Goal: Task Accomplishment & Management: Manage account settings

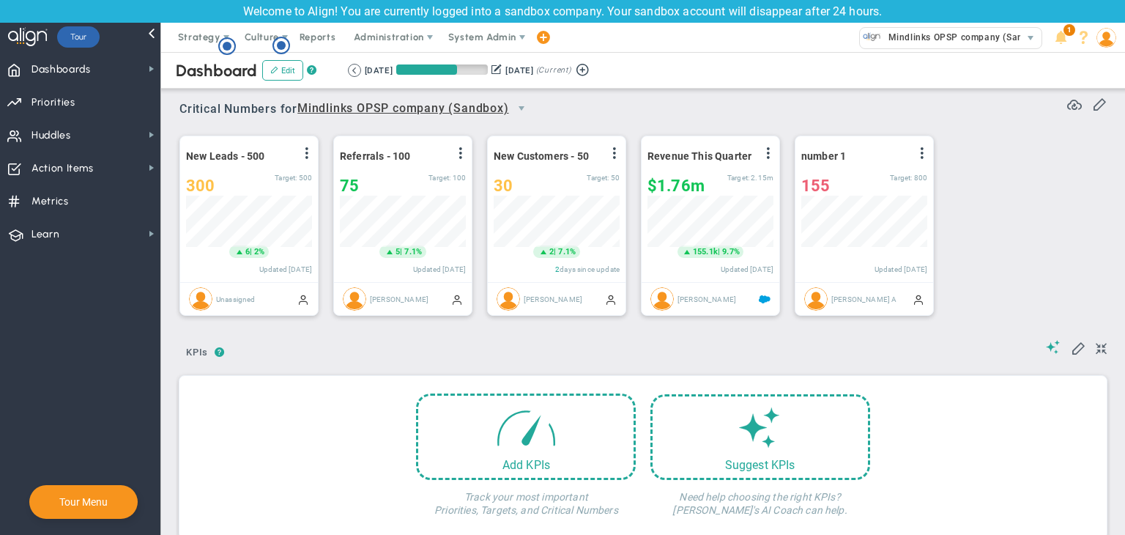
scroll to position [51, 126]
click at [215, 42] on span "Strategy" at bounding box center [199, 36] width 42 height 11
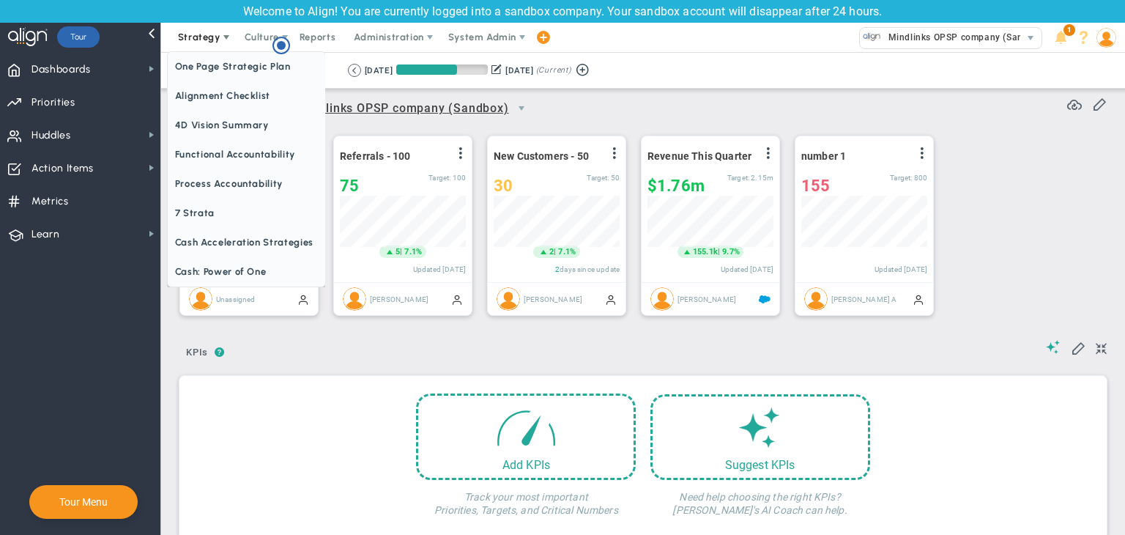
scroll to position [0, 0]
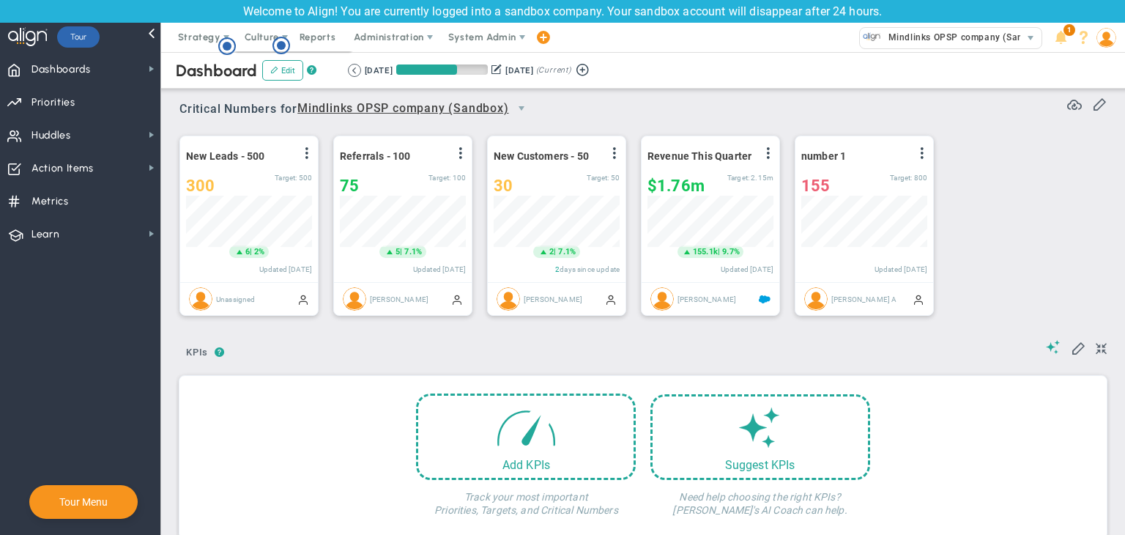
click at [283, 42] on circle "Hotspot (open by clicking or pressing space/enter)" at bounding box center [281, 45] width 9 height 9
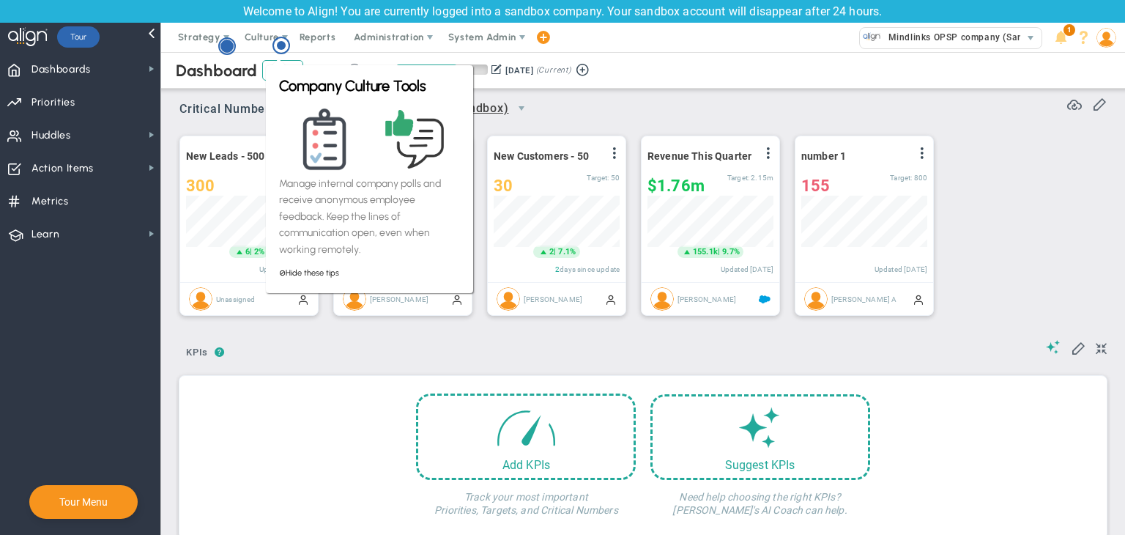
click at [234, 49] on icon "Hotspot (open by clicking or pressing space/enter)" at bounding box center [227, 46] width 18 height 18
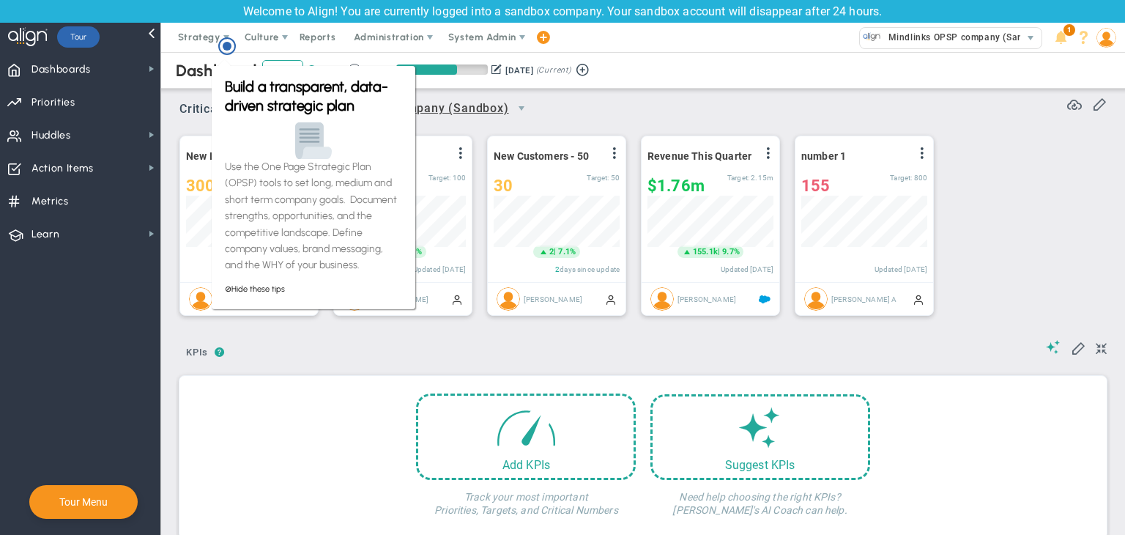
click at [1016, 196] on div "New Leads - 500 View Historical Graph Edit Make "No Change" Update Add Past Upd…" at bounding box center [637, 226] width 945 height 206
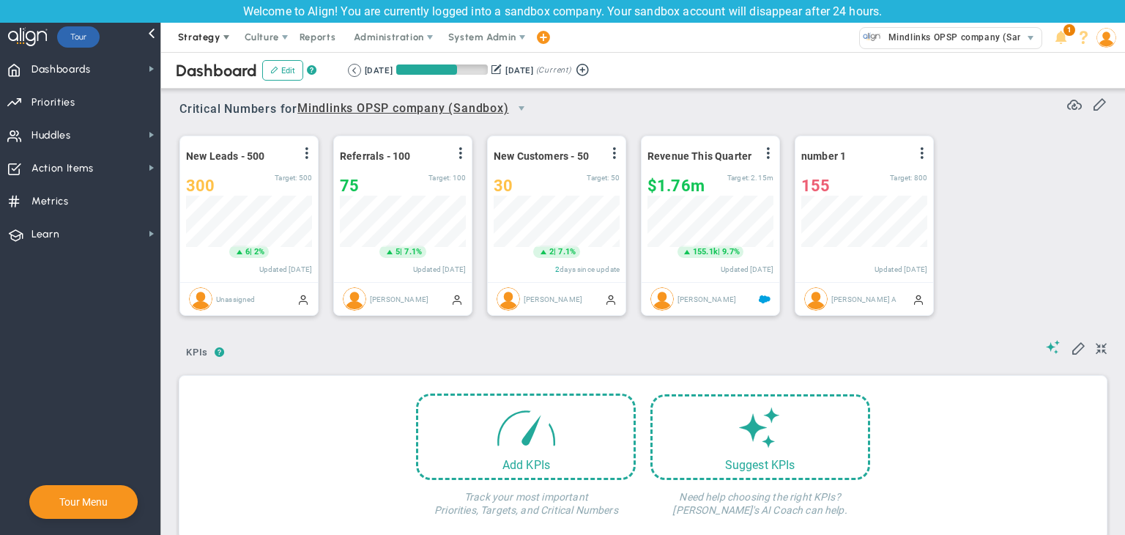
click at [204, 43] on span "Strategy" at bounding box center [200, 37] width 67 height 29
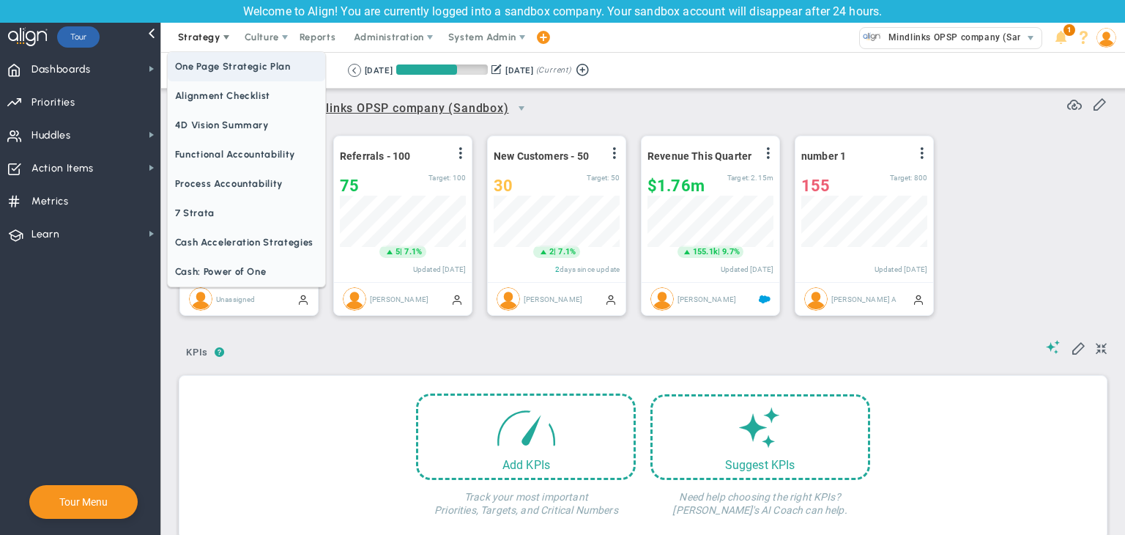
click at [220, 61] on span "One Page Strategic Plan" at bounding box center [246, 66] width 157 height 29
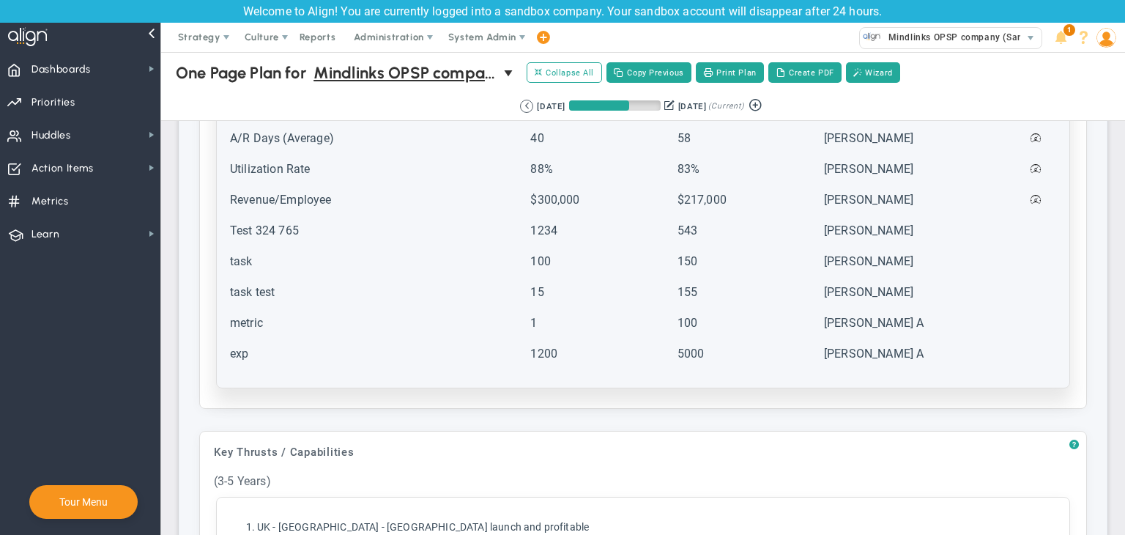
scroll to position [805, 0]
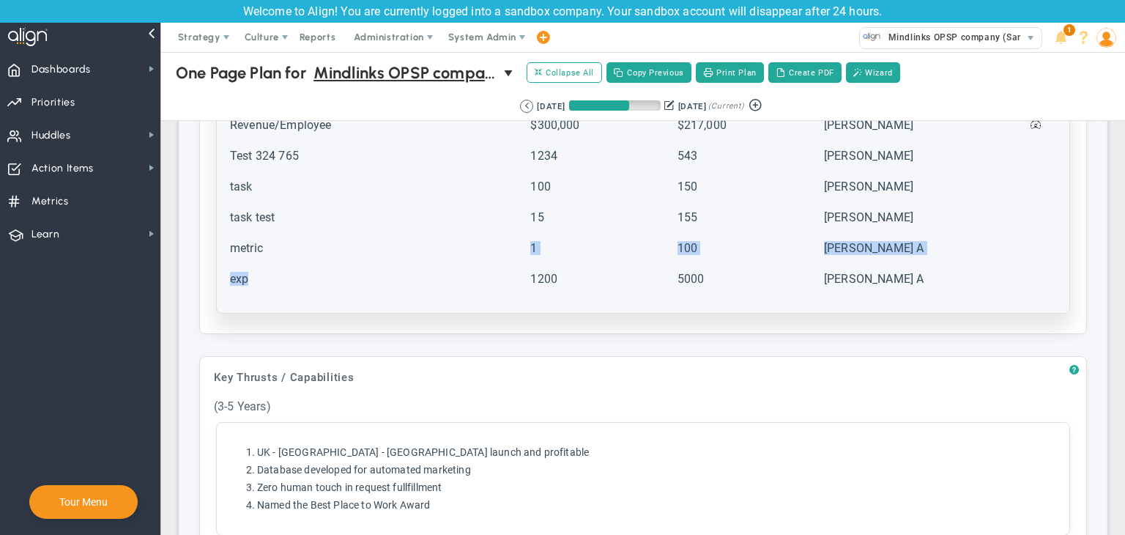
click at [371, 264] on table "Category Projected Actuals Owner Name 2028 1" at bounding box center [643, 106] width 830 height 390
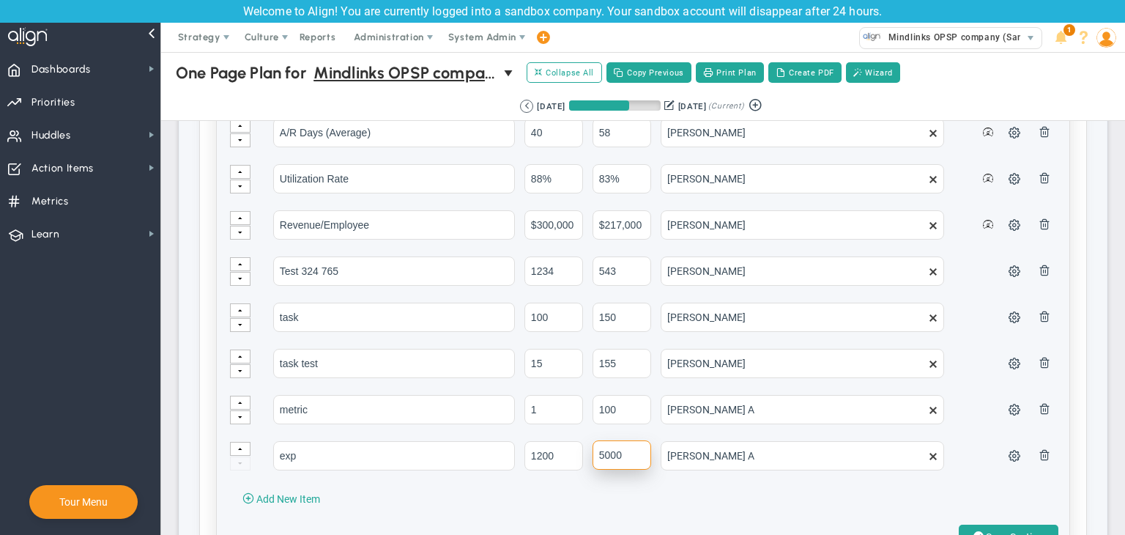
click at [639, 454] on input "5000" at bounding box center [621, 454] width 59 height 29
type input "5"
type input "6500"
click at [973, 529] on span at bounding box center [978, 536] width 10 height 14
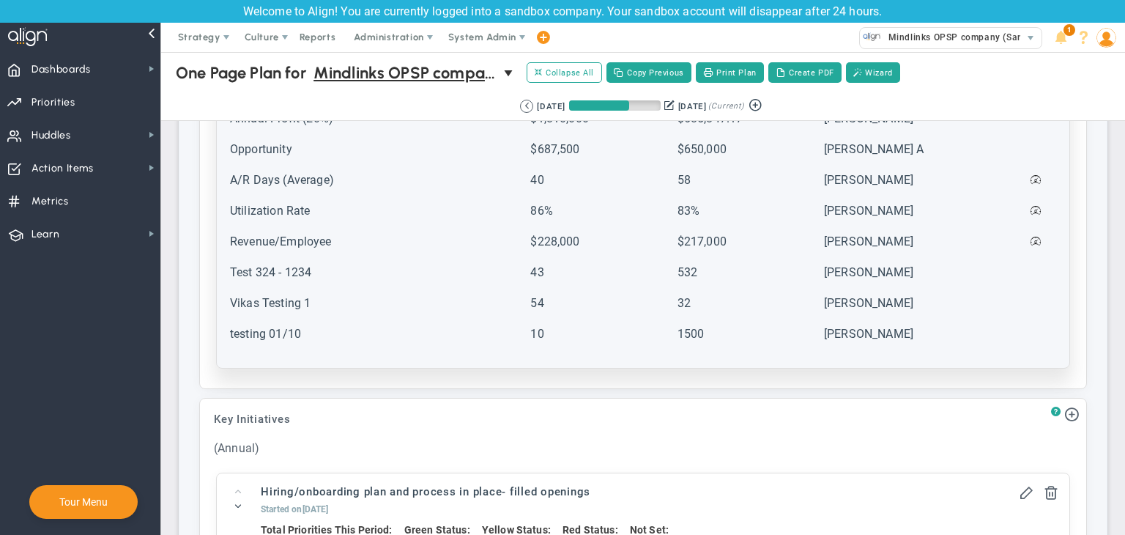
scroll to position [1684, 0]
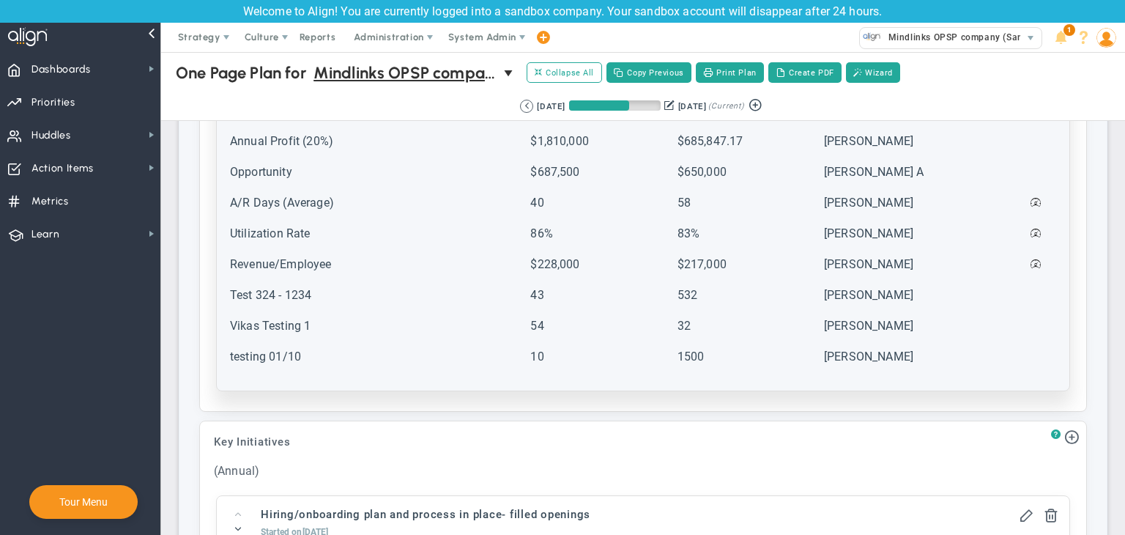
click at [696, 349] on td "1500" at bounding box center [749, 363] width 145 height 29
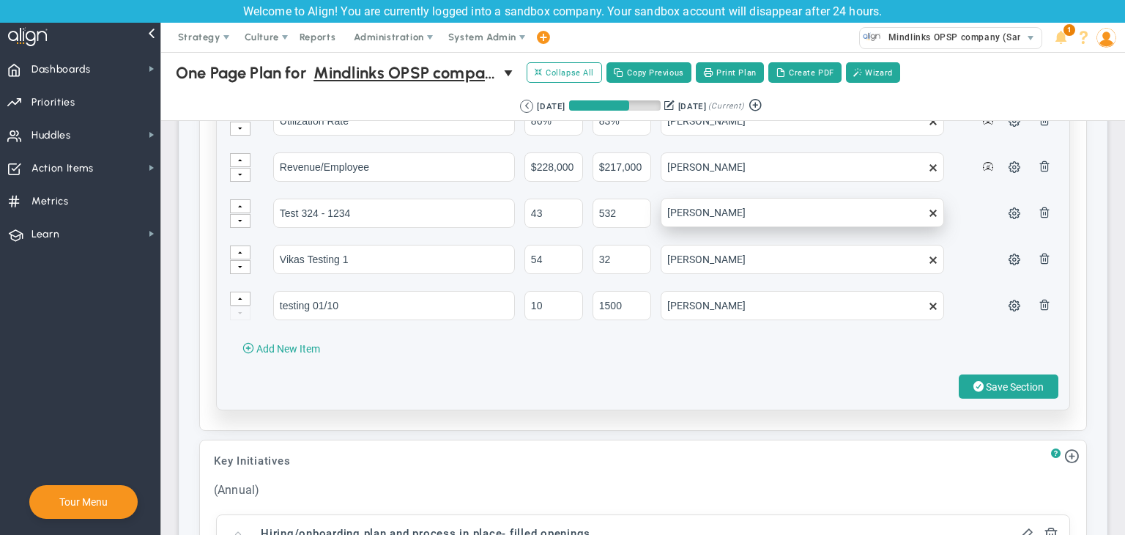
scroll to position [2050, 0]
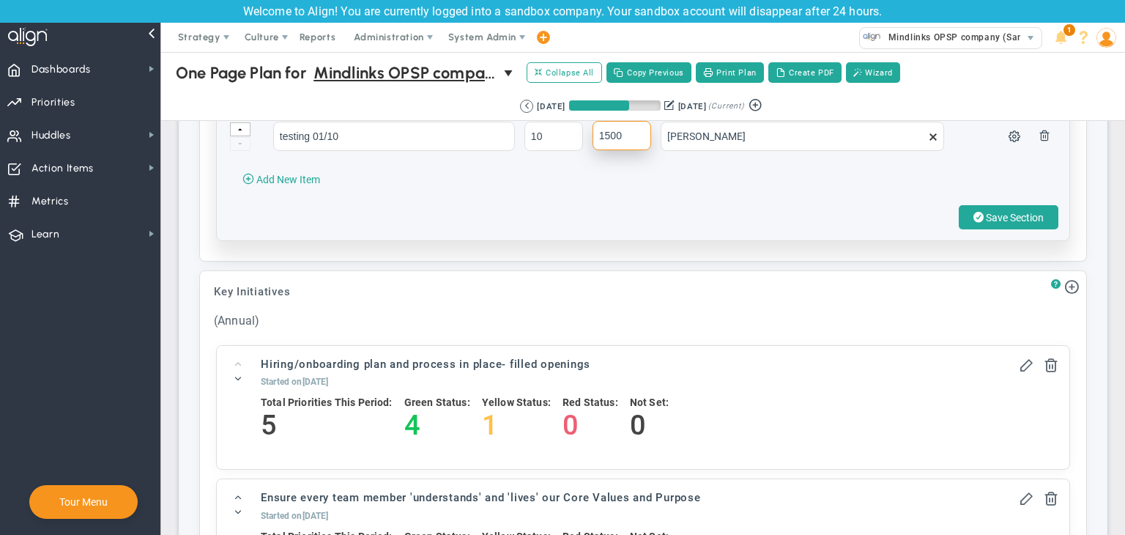
click at [628, 136] on input "1500" at bounding box center [621, 135] width 59 height 29
type input "15000"
click at [986, 212] on span "Save Section" at bounding box center [1015, 218] width 58 height 12
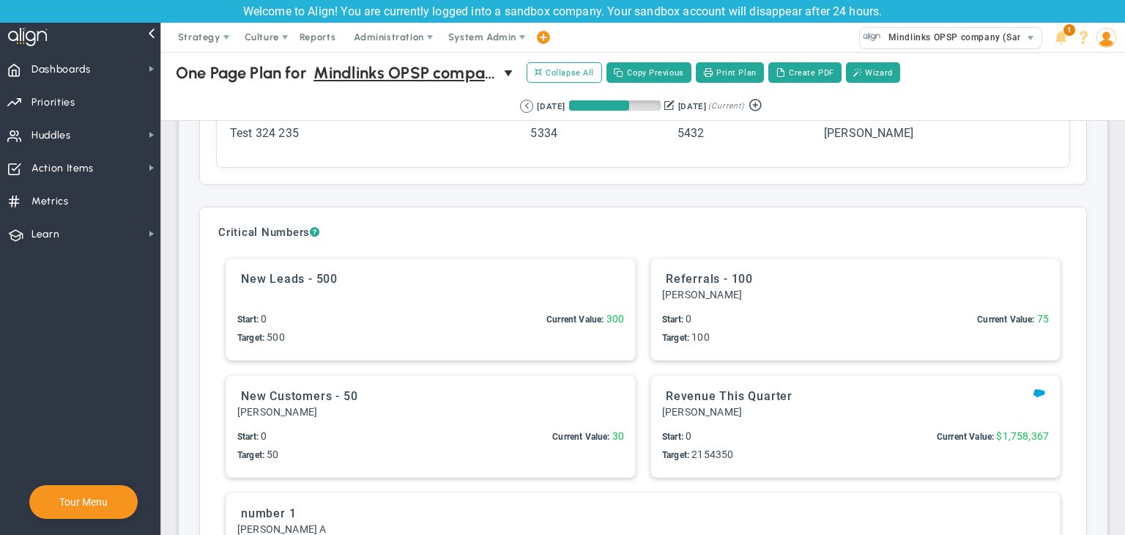
scroll to position [3441, 0]
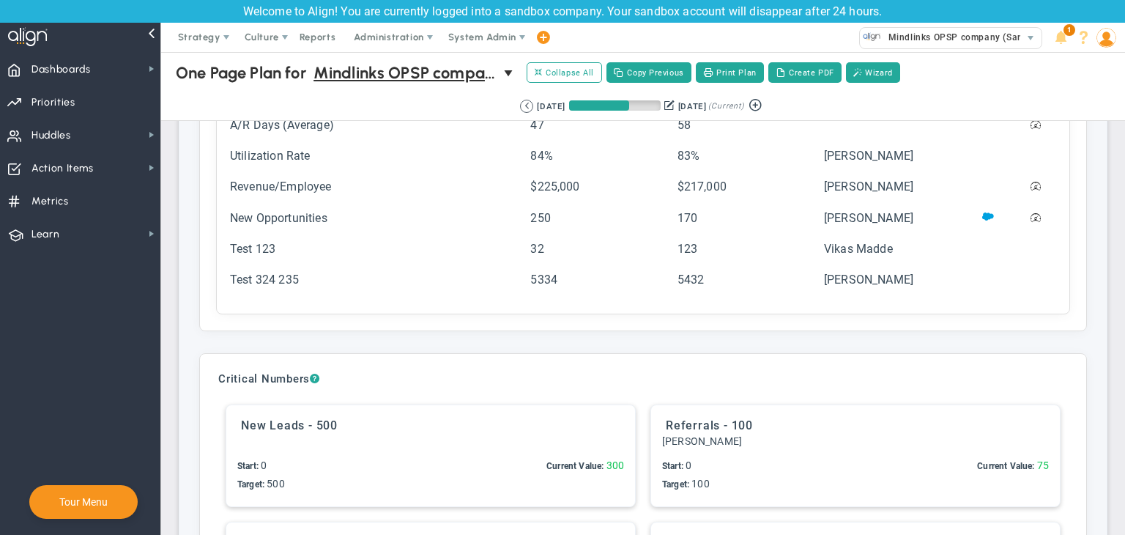
click at [330, 272] on td "Test 324 235" at bounding box center [378, 286] width 299 height 29
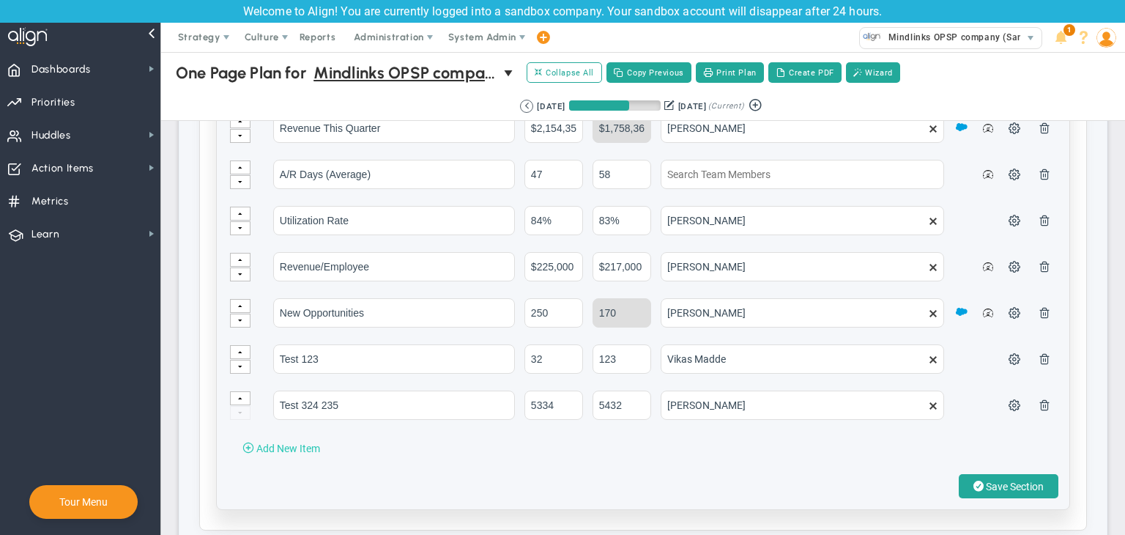
click at [306, 442] on span "Add New Item" at bounding box center [288, 448] width 64 height 12
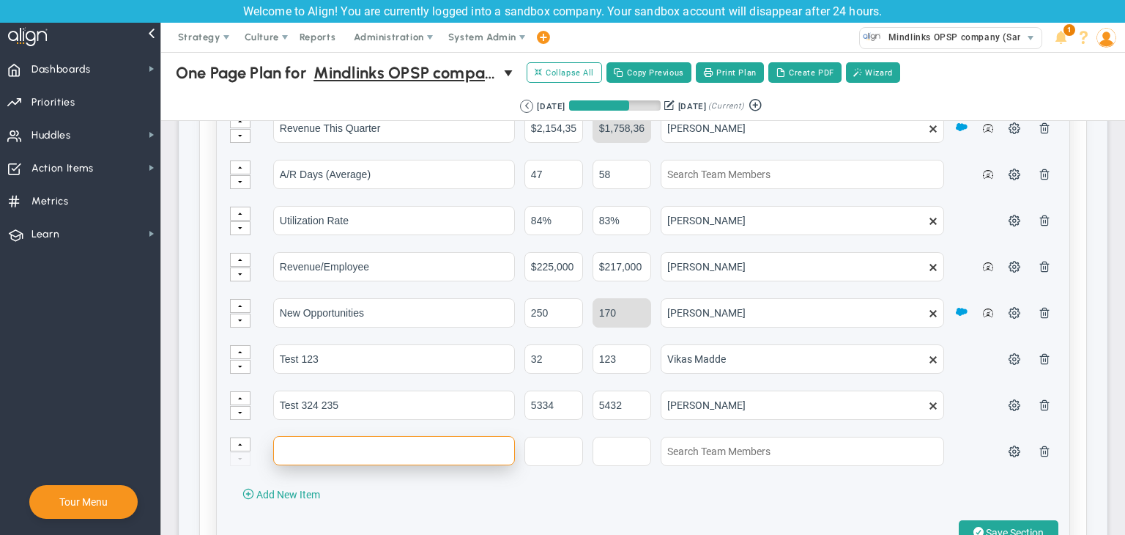
click at [322, 443] on input "text" at bounding box center [394, 450] width 242 height 29
click at [299, 445] on input "QTR2" at bounding box center [394, 450] width 242 height 29
type input "QTR 2"
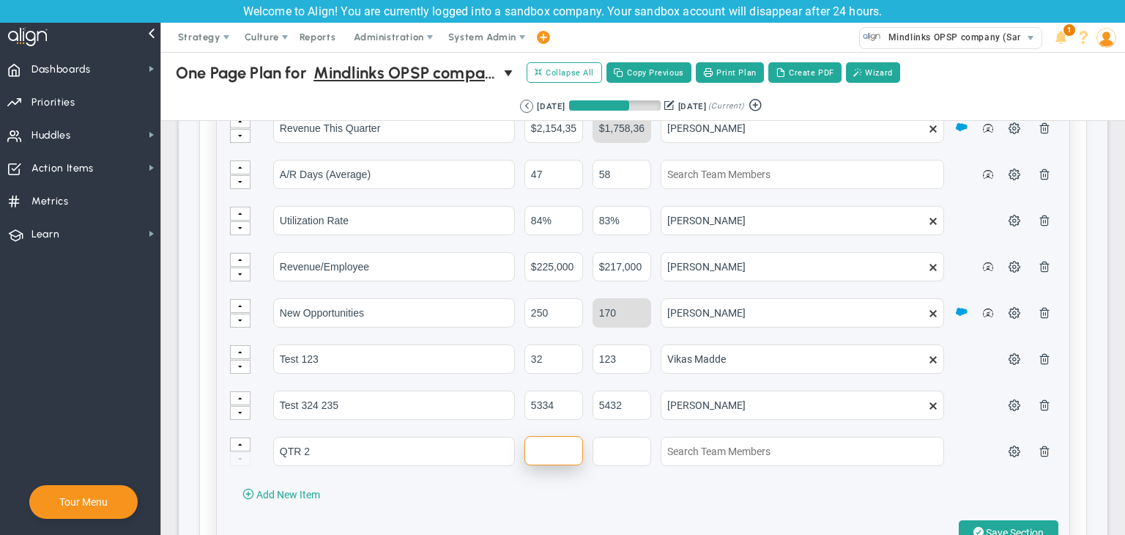
click at [557, 453] on input "text" at bounding box center [553, 450] width 59 height 29
type input "10"
click at [595, 444] on input "text" at bounding box center [621, 450] width 59 height 29
type input "1000"
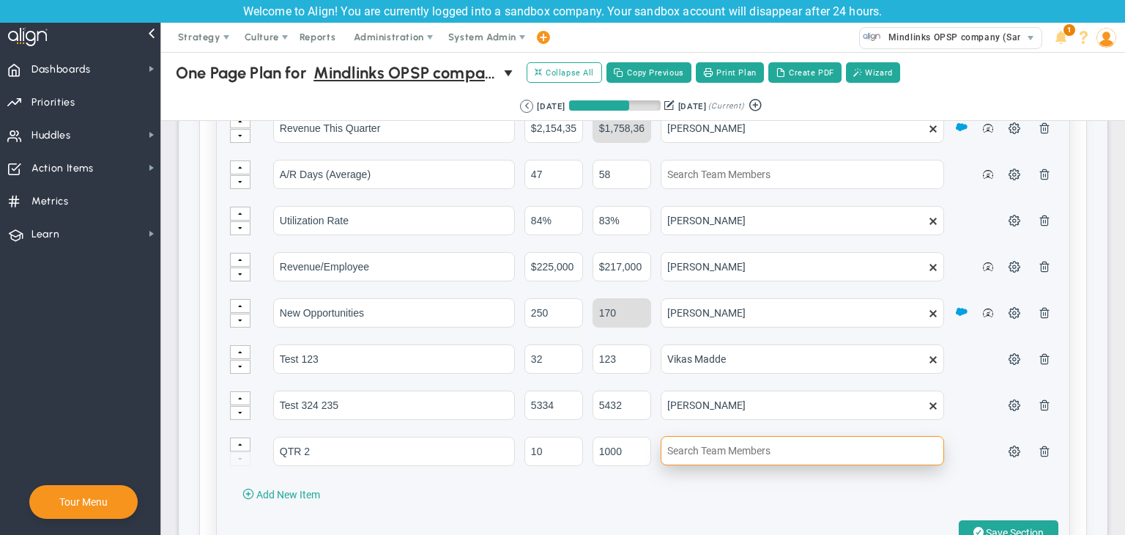
click at [703, 452] on input "text" at bounding box center [801, 450] width 283 height 29
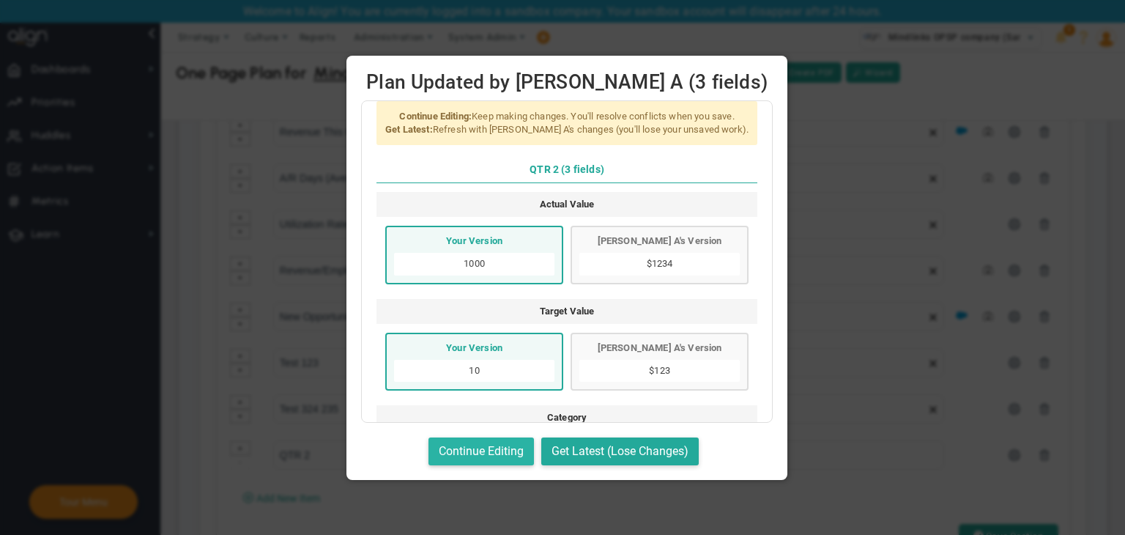
click at [483, 450] on button "Continue Editing" at bounding box center [480, 451] width 105 height 29
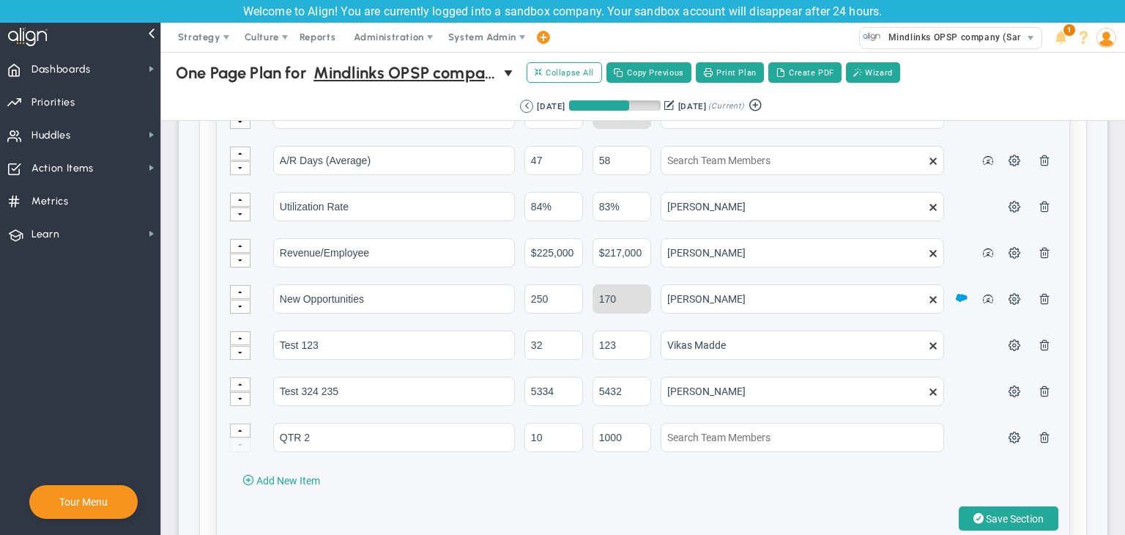
scroll to position [3588, 0]
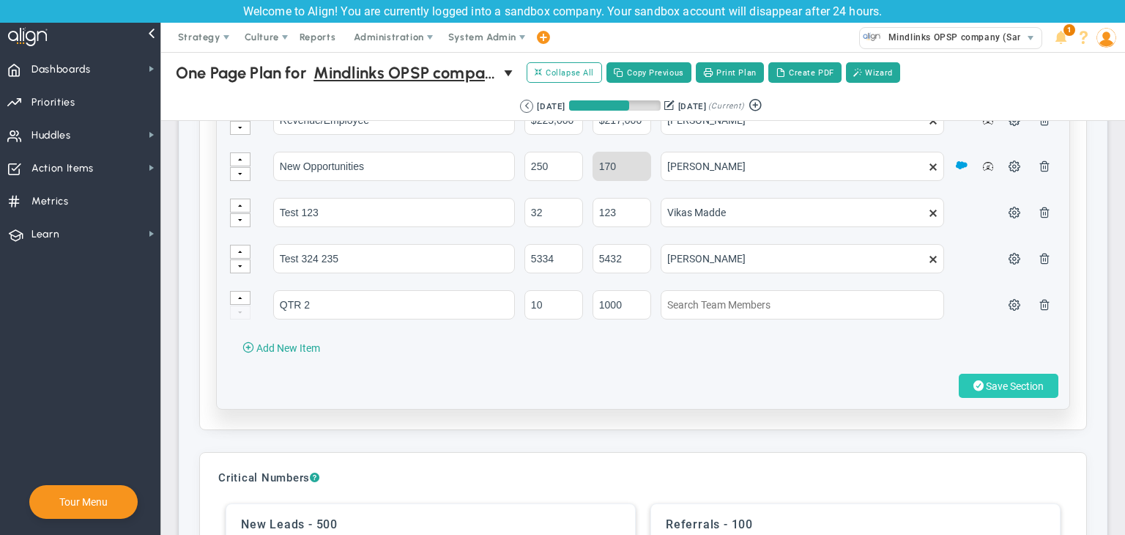
click at [994, 382] on span "Save Section" at bounding box center [1015, 386] width 58 height 12
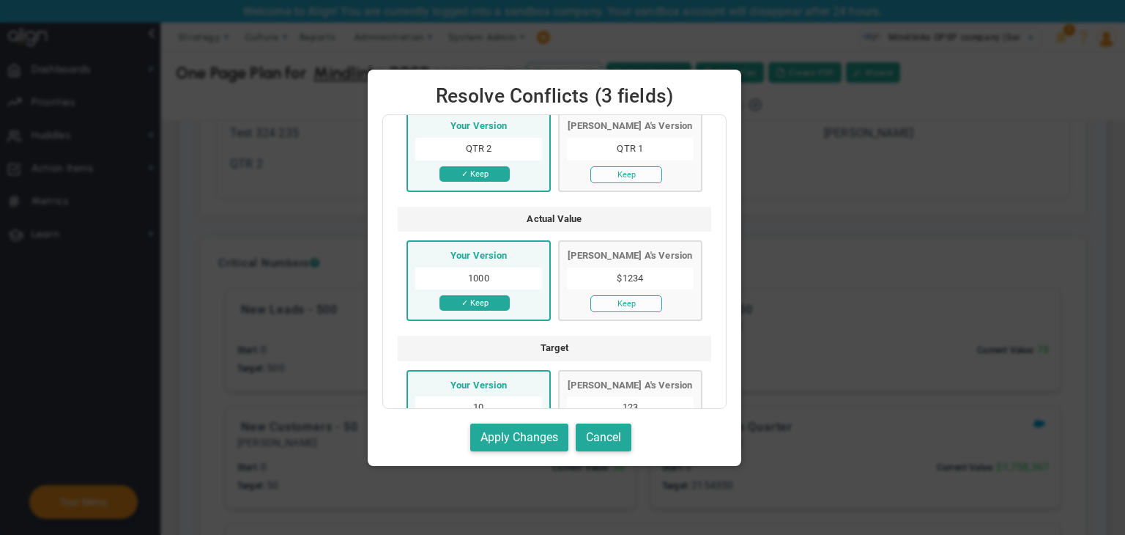
scroll to position [224, 0]
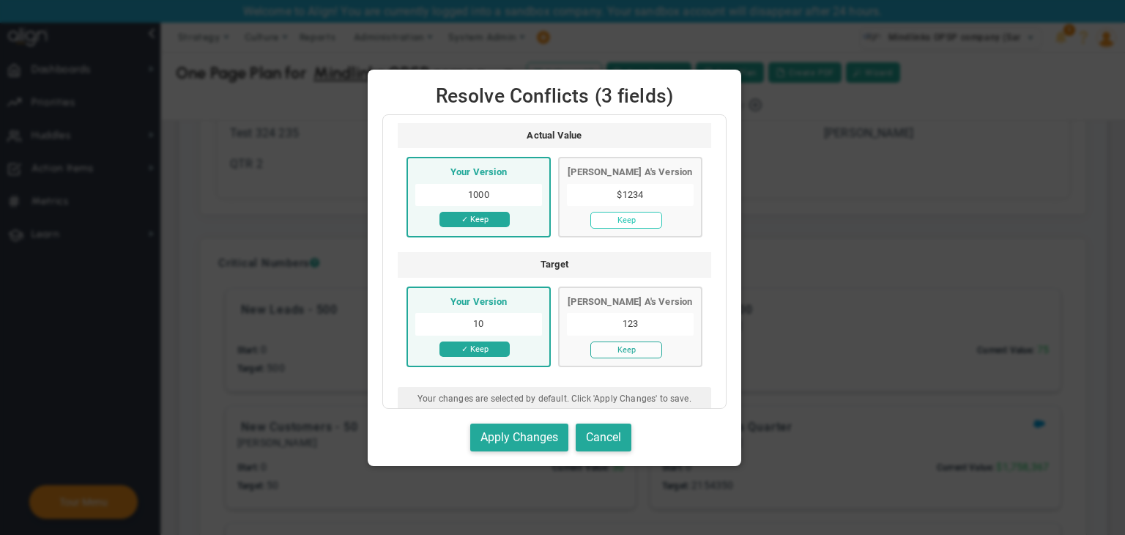
click at [630, 216] on button "Keep" at bounding box center [626, 220] width 72 height 17
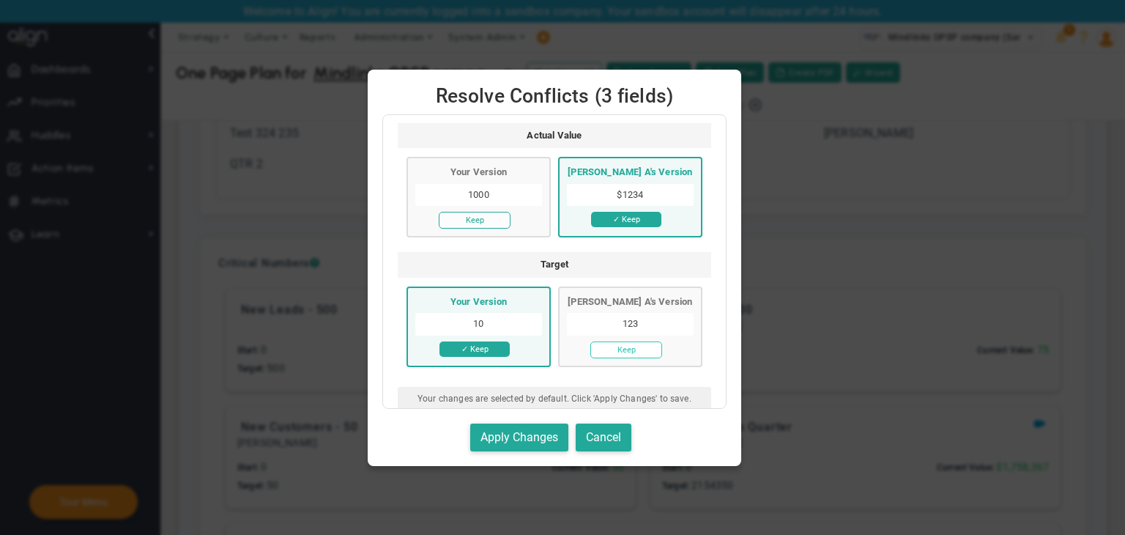
click at [652, 346] on button "Keep" at bounding box center [626, 349] width 72 height 17
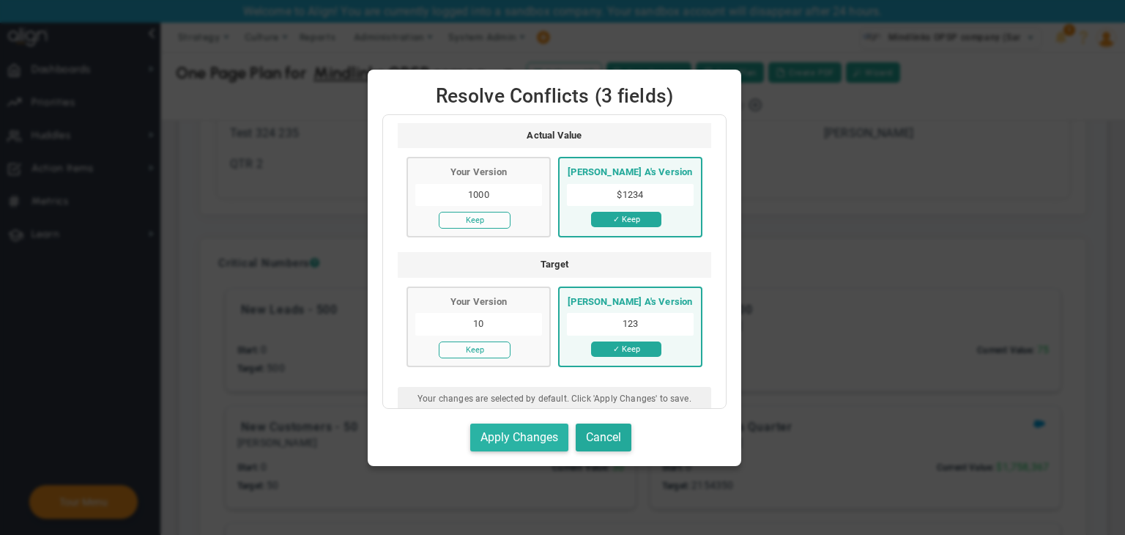
click at [549, 433] on button "Apply Changes" at bounding box center [519, 437] width 98 height 29
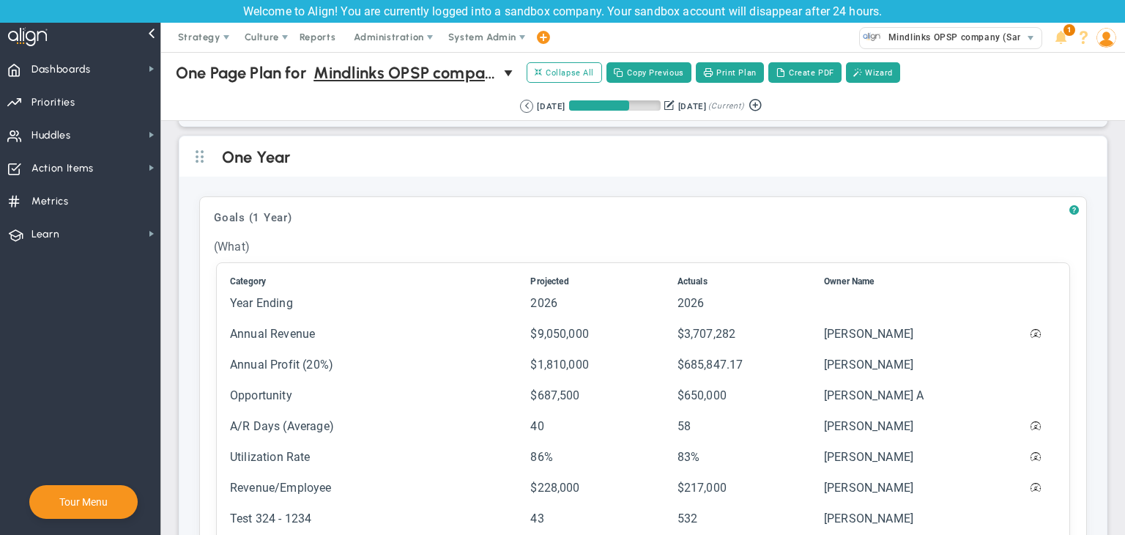
scroll to position [1172, 0]
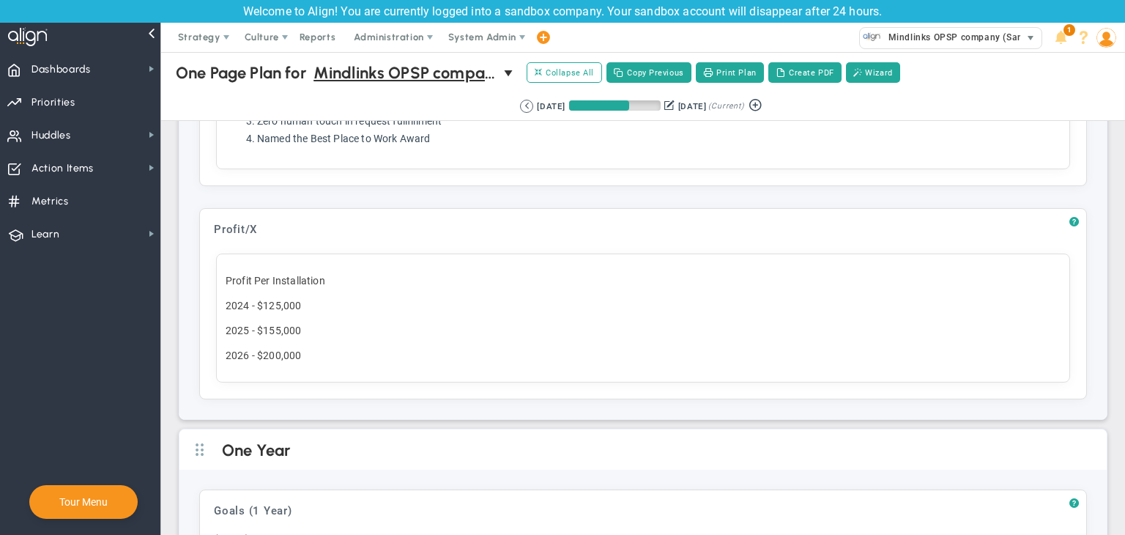
click at [961, 38] on span "Mindlinks OPSP company (Sandbox)" at bounding box center [964, 37] width 167 height 19
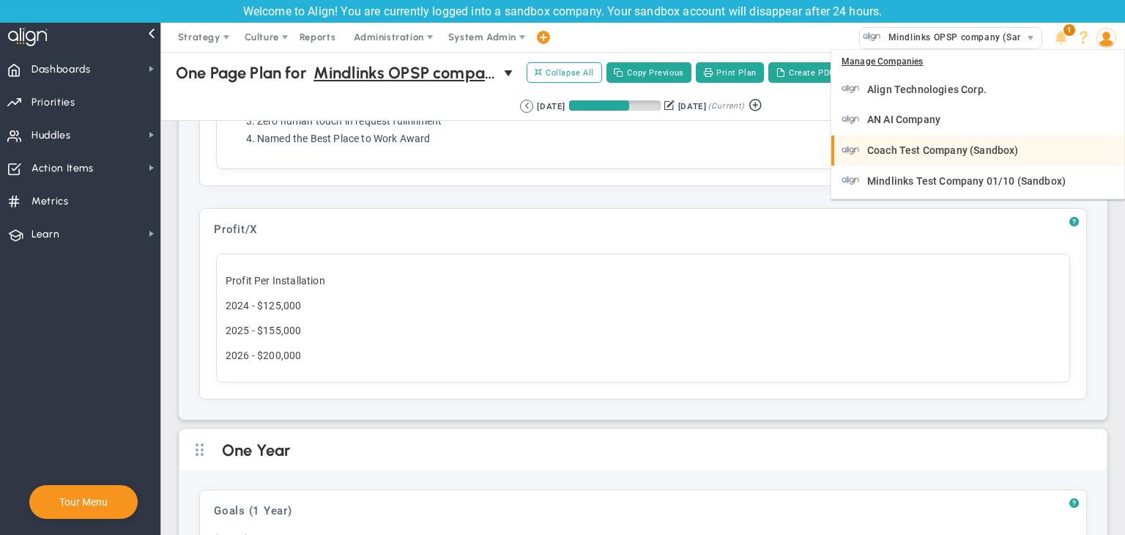
click at [931, 153] on span "Coach Test Company (Sandbox)" at bounding box center [942, 150] width 151 height 10
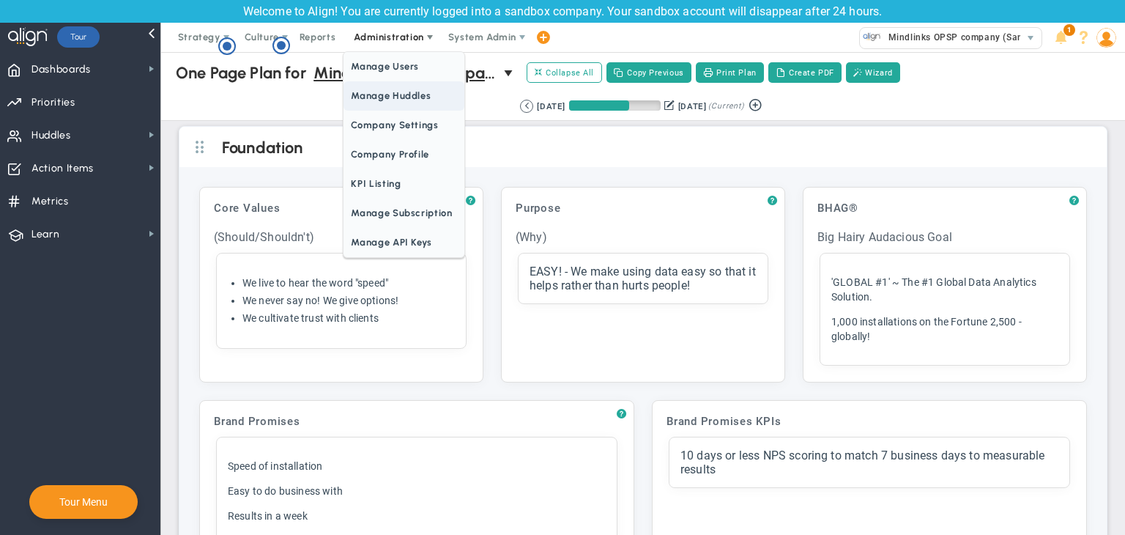
click at [398, 92] on span "Manage Huddles" at bounding box center [403, 95] width 120 height 29
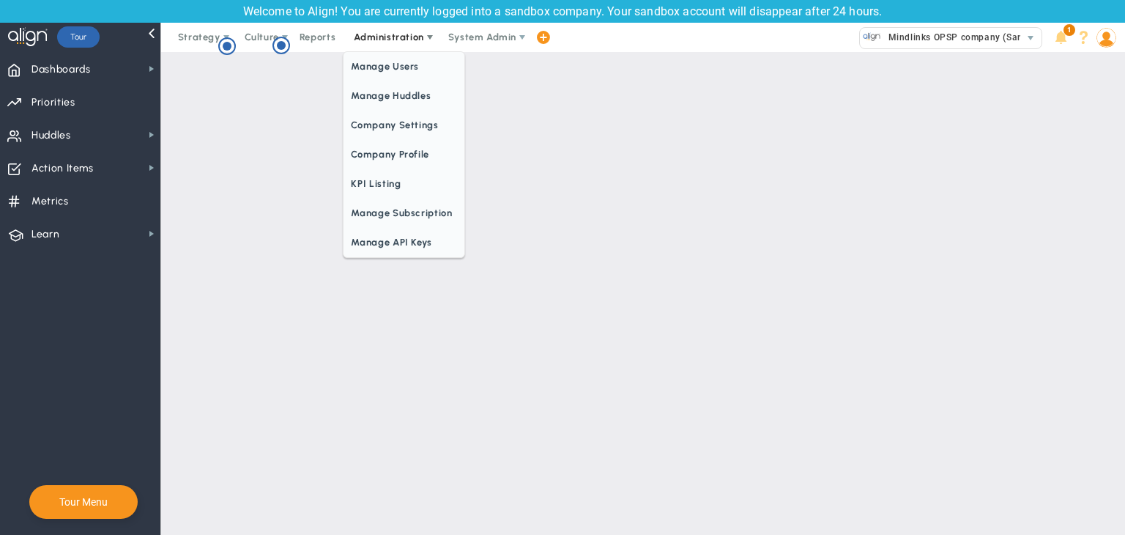
checkbox input "true"
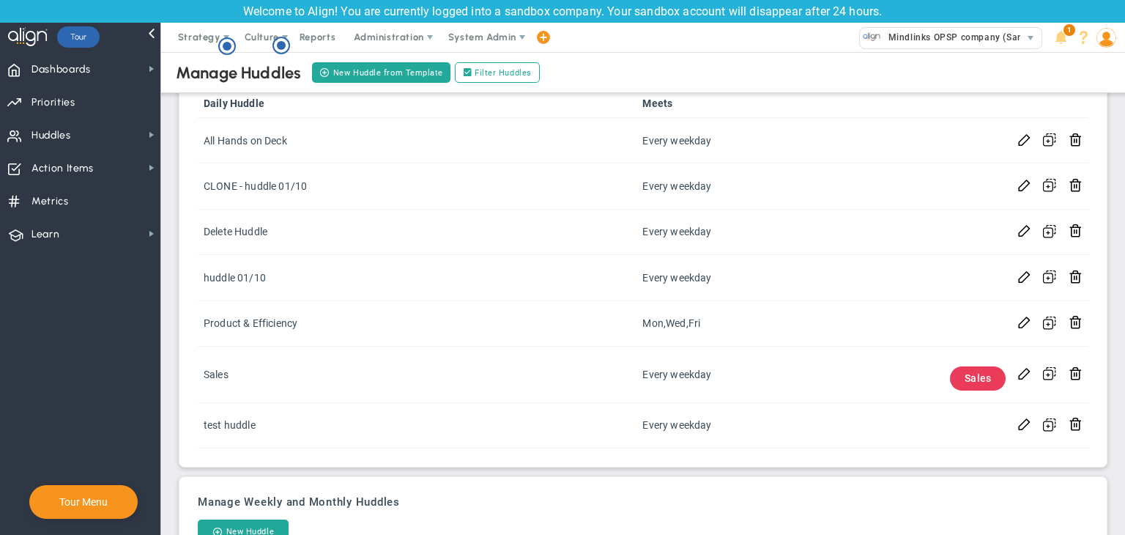
scroll to position [200, 0]
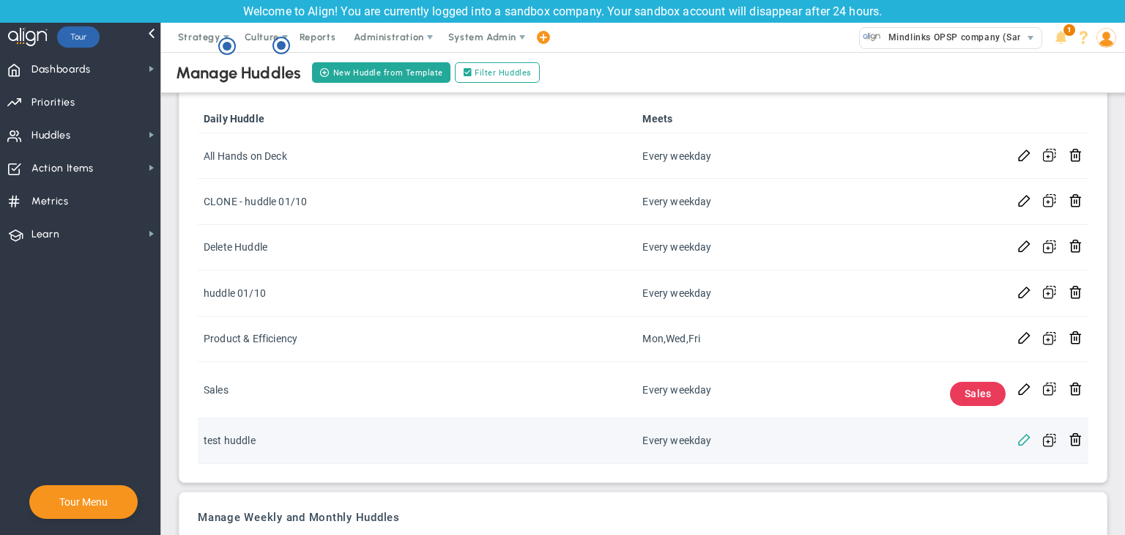
click at [1017, 439] on span at bounding box center [1024, 438] width 14 height 14
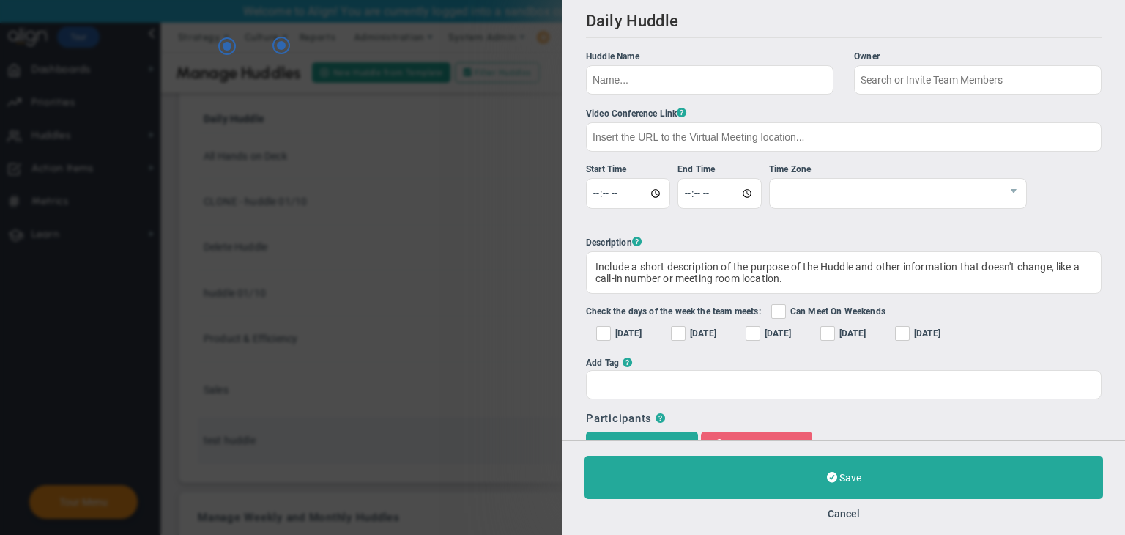
type input "test huddle"
checkbox input "true"
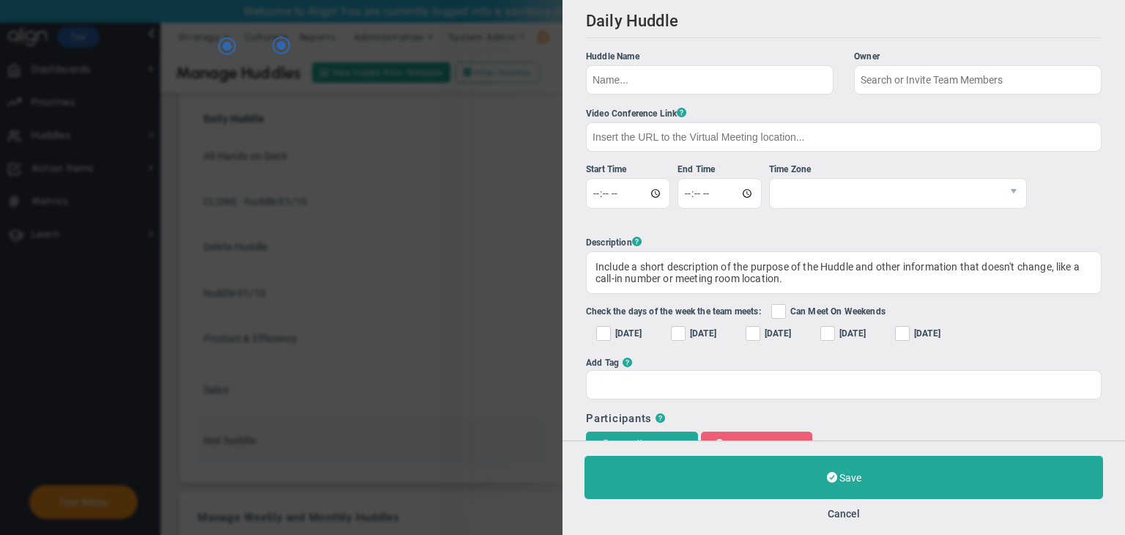
checkbox input "true"
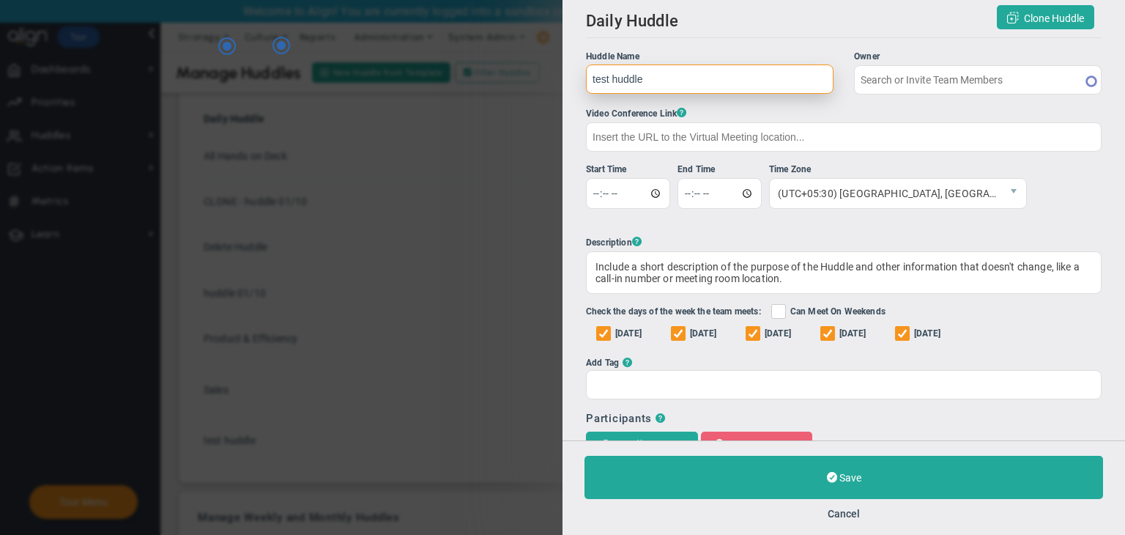
type input "[PERSON_NAME] A"
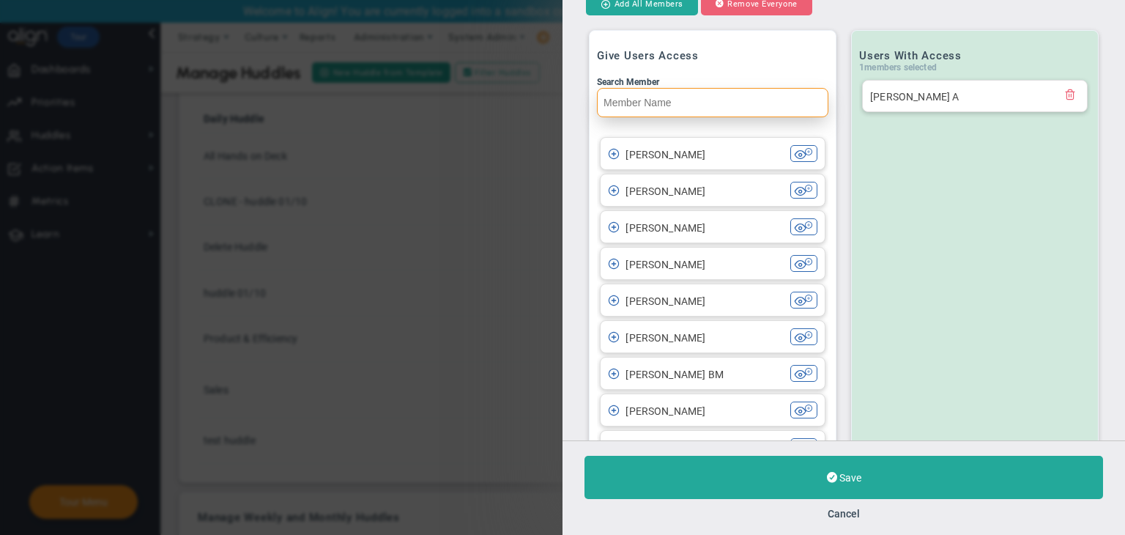
click at [692, 102] on input "Search Member" at bounding box center [712, 102] width 231 height 29
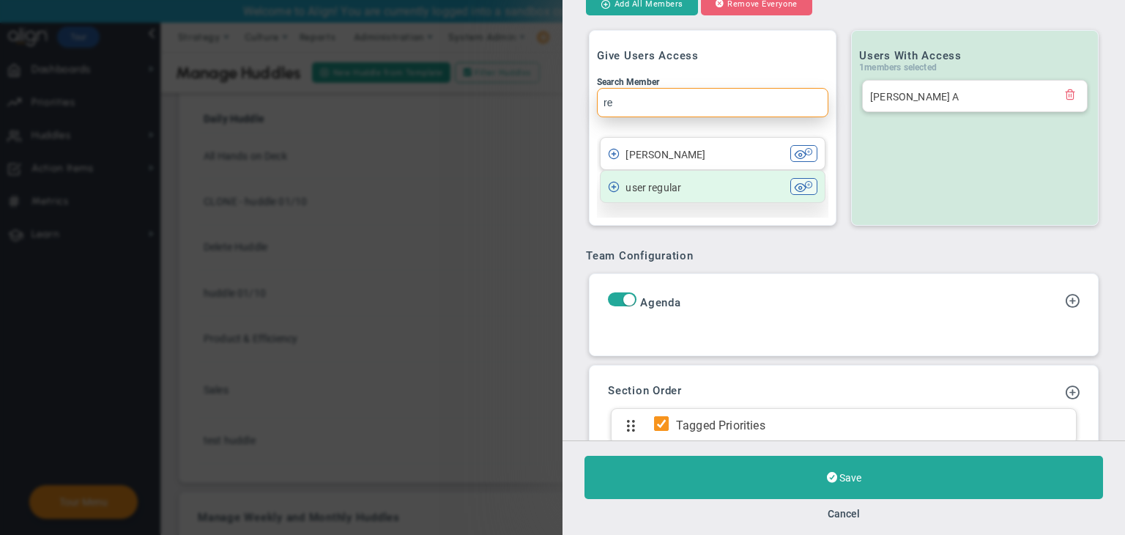
click at [690, 180] on div "user regular" at bounding box center [699, 186] width 182 height 17
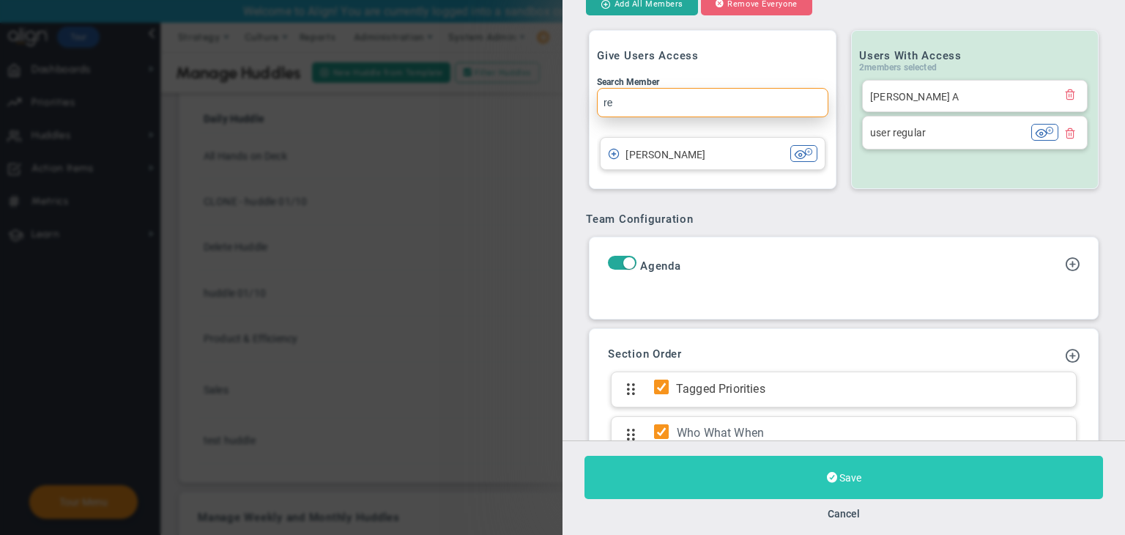
type input "re"
click at [962, 475] on button "Save" at bounding box center [843, 476] width 518 height 43
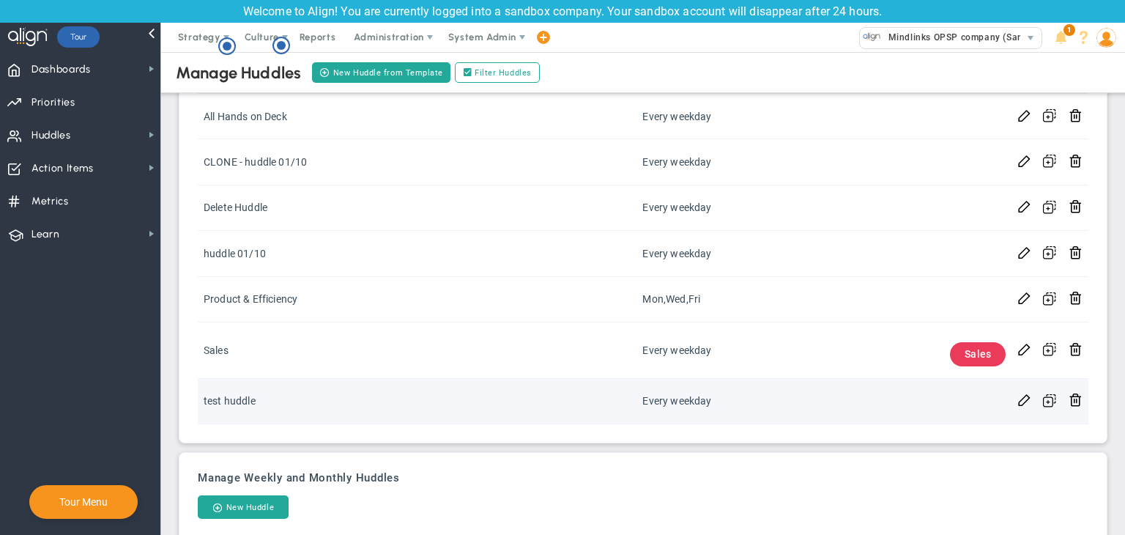
scroll to position [293, 0]
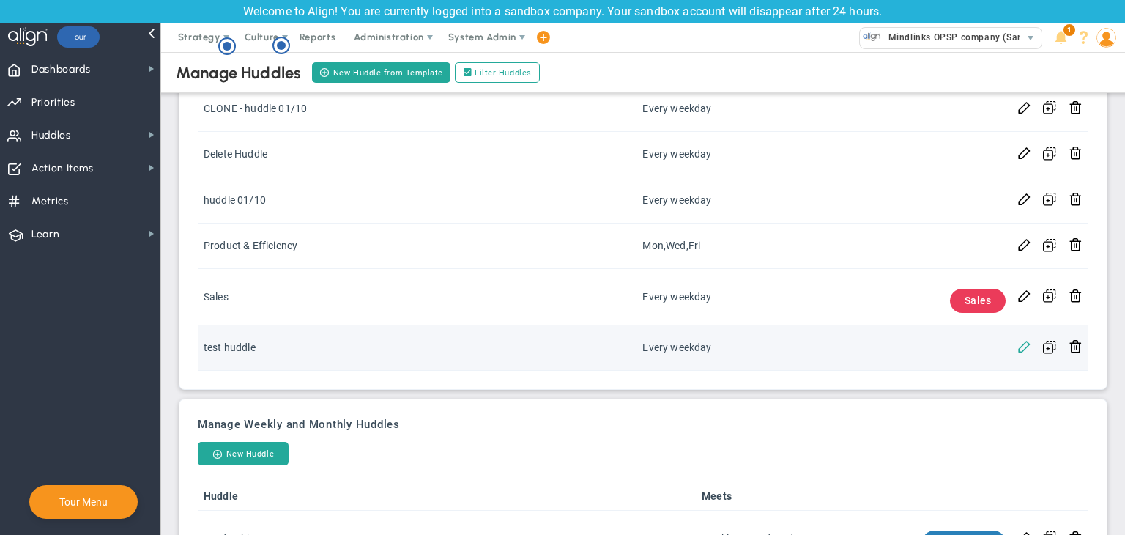
click at [1017, 346] on span at bounding box center [1024, 345] width 14 height 14
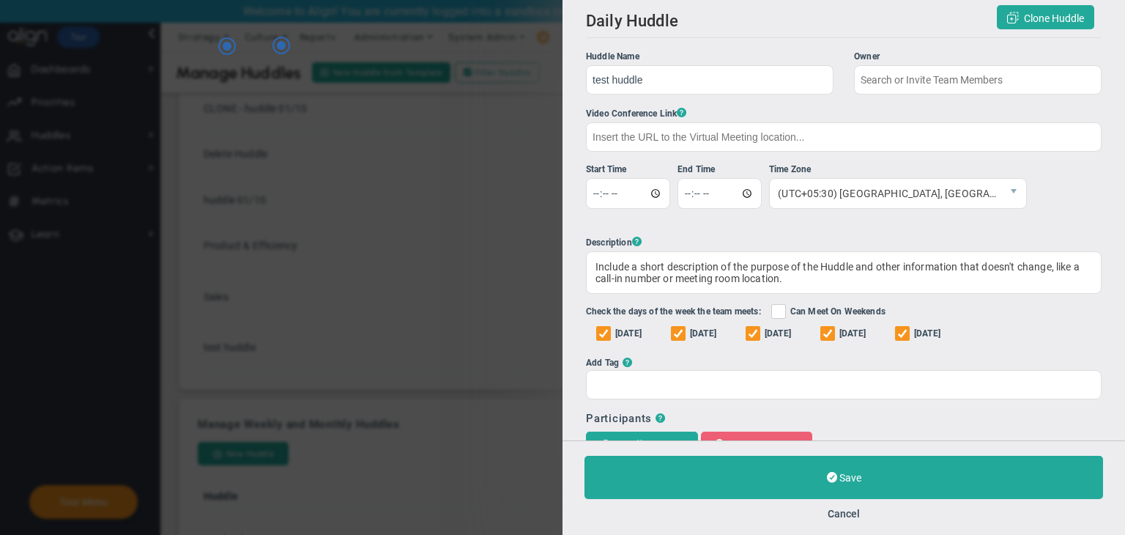
type input "[PERSON_NAME] A"
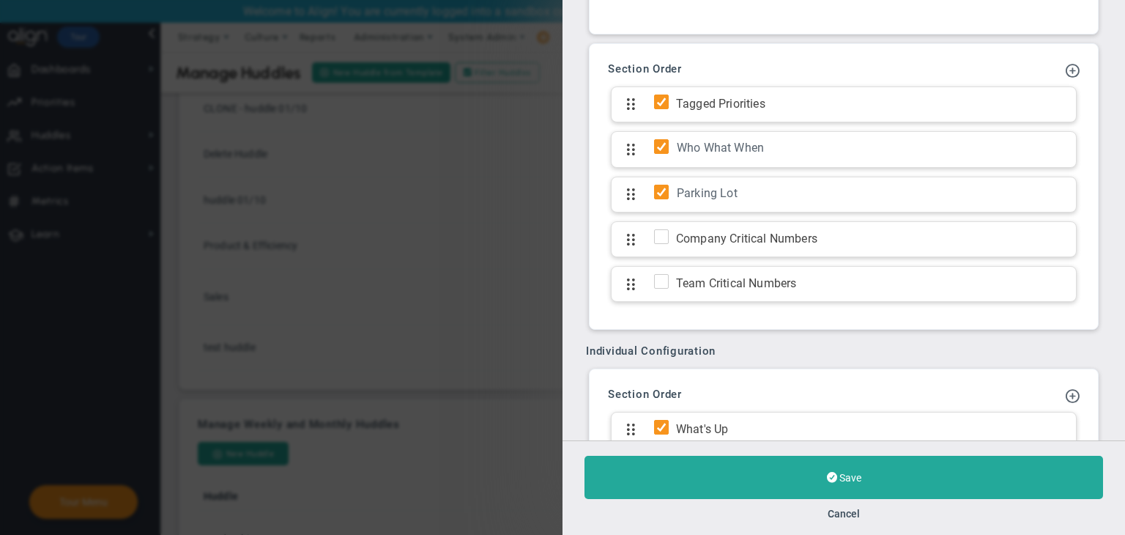
scroll to position [879, 0]
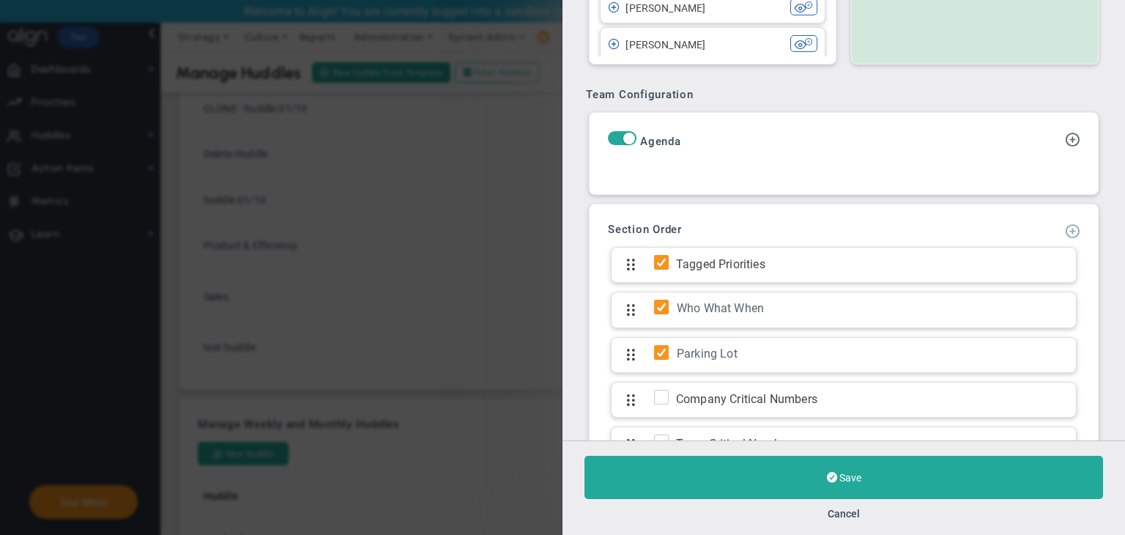
click at [1065, 231] on span at bounding box center [1072, 230] width 15 height 15
click at [1046, 276] on span "Add KPI Section" at bounding box center [1028, 279] width 74 height 12
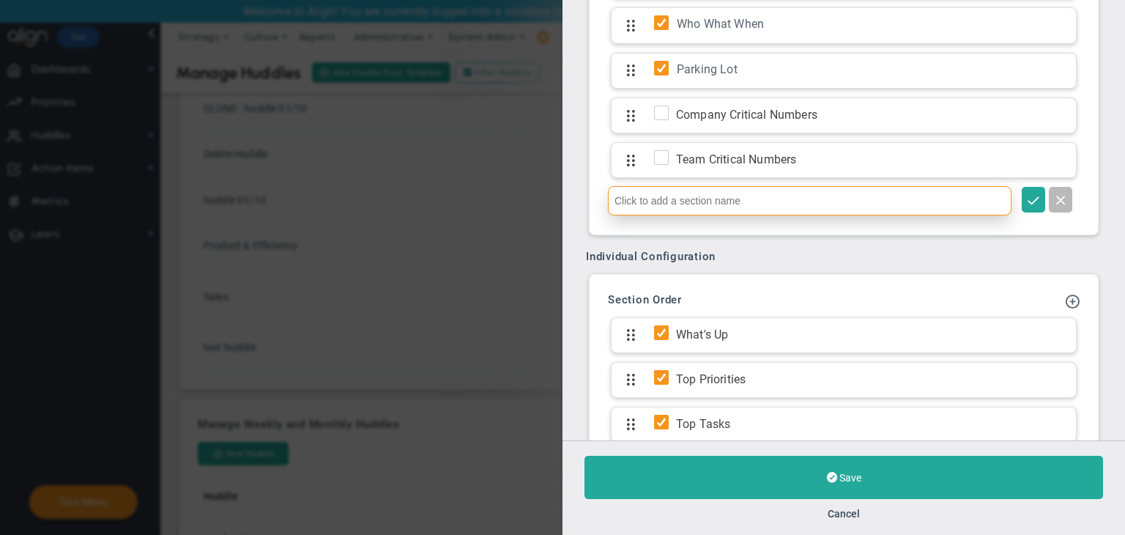
scroll to position [1215, 0]
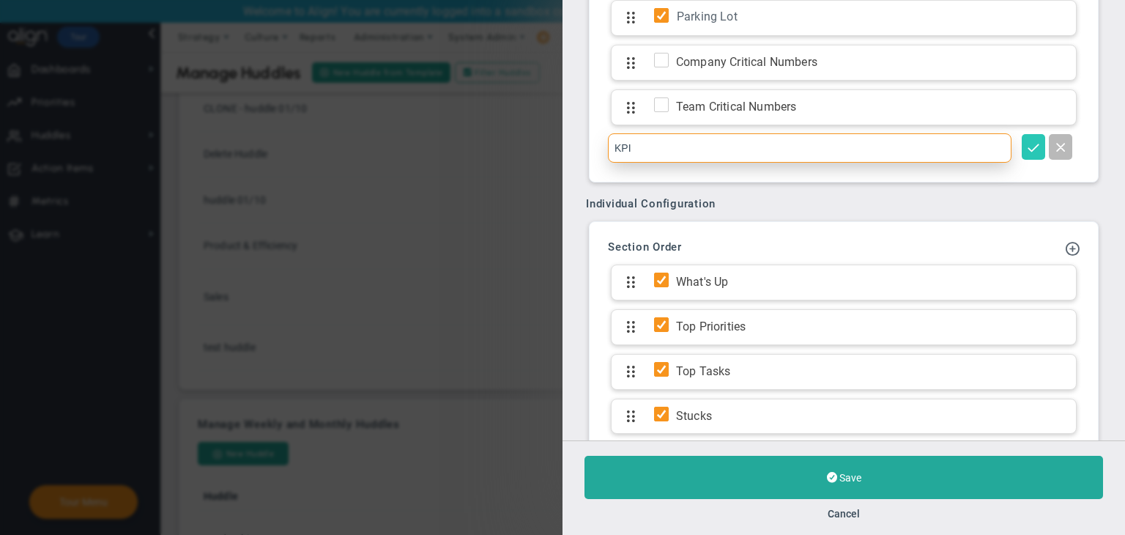
type input "KPI"
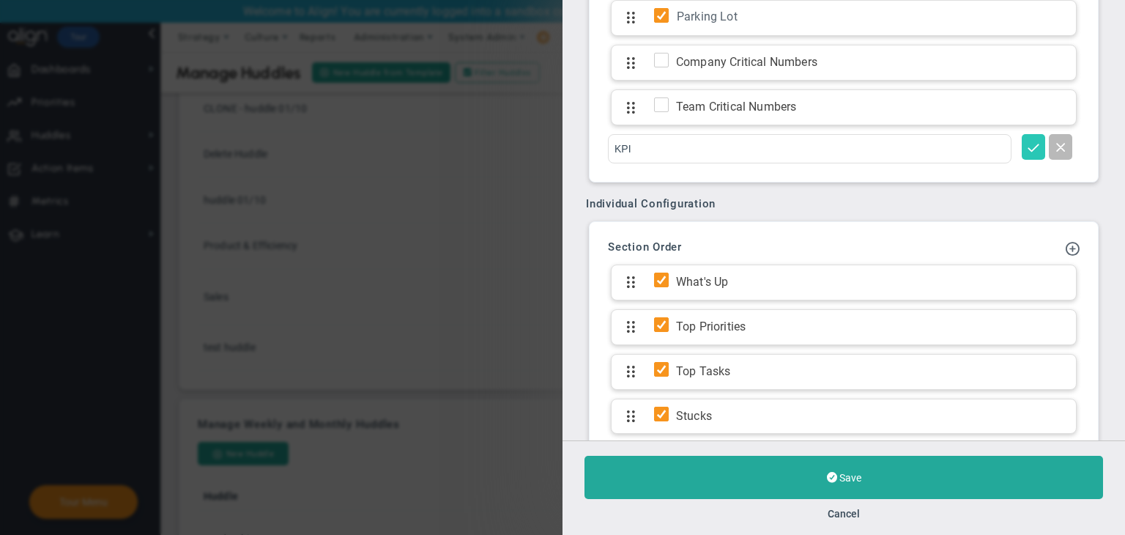
click at [1026, 150] on span at bounding box center [1033, 146] width 15 height 15
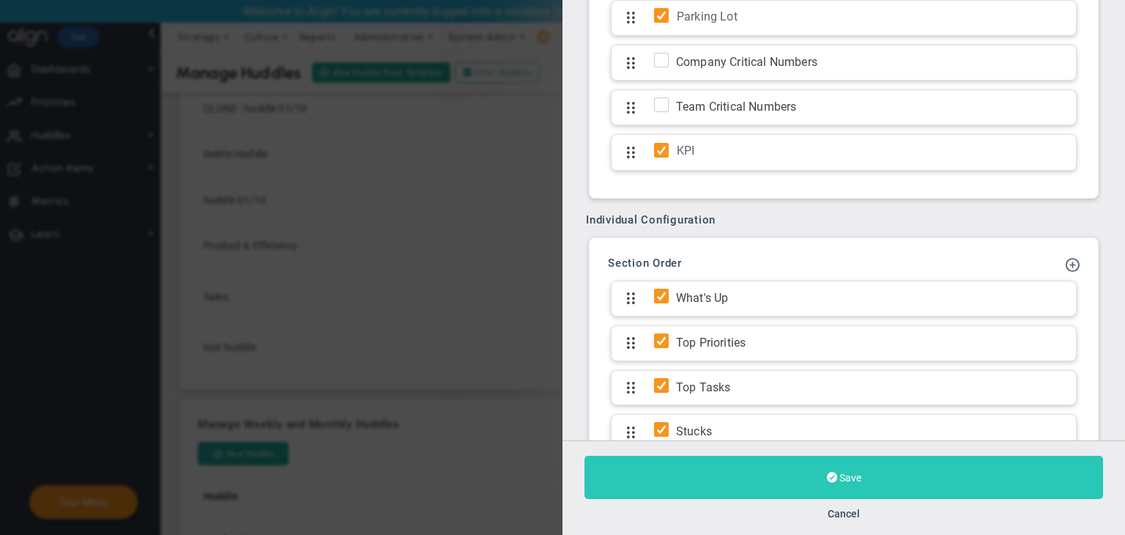
click at [884, 477] on button "Save" at bounding box center [843, 476] width 518 height 43
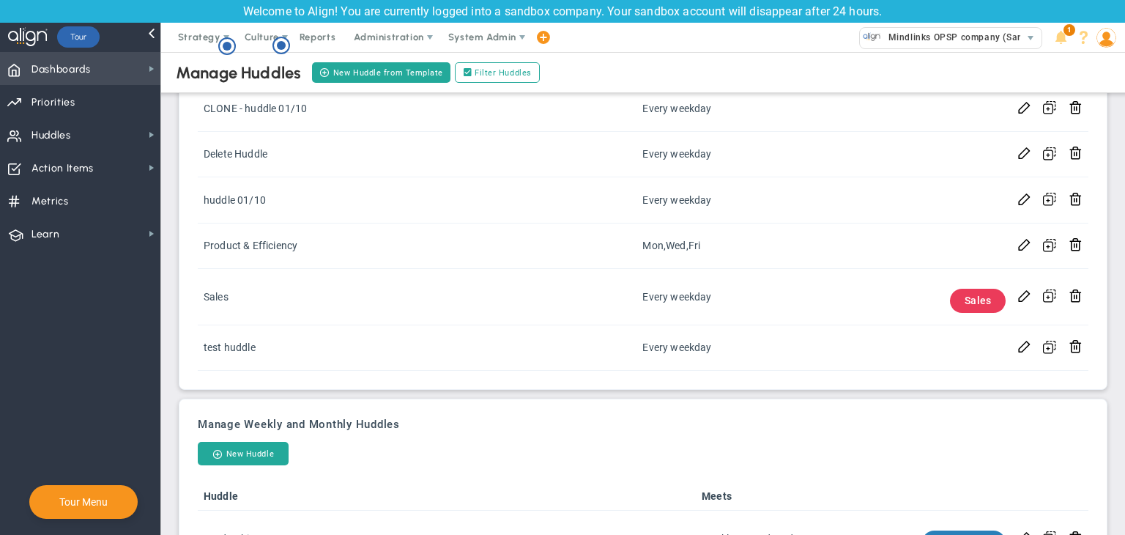
click at [76, 70] on span "Dashboards" at bounding box center [60, 69] width 59 height 31
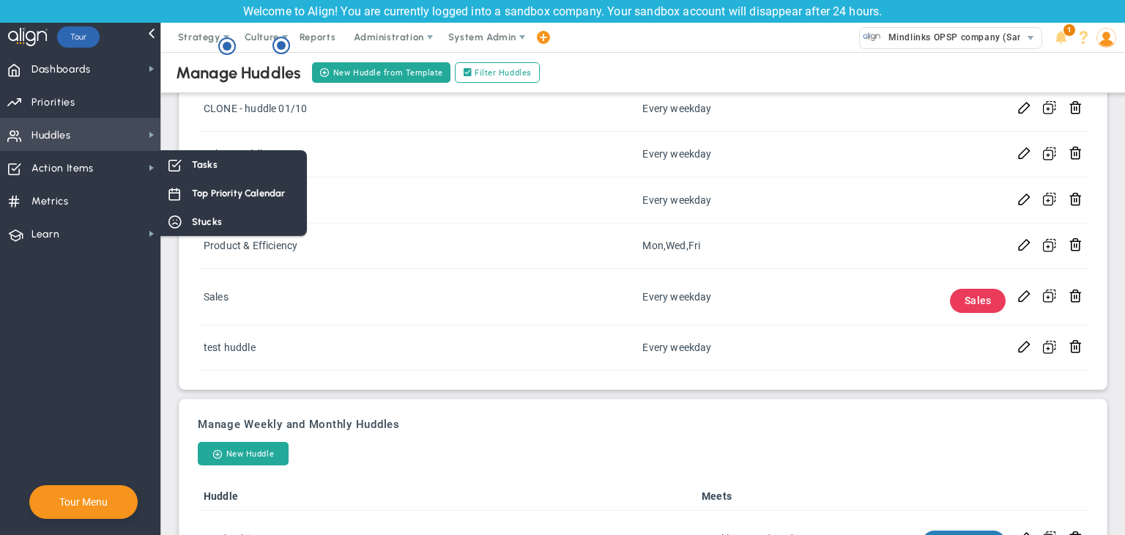
click at [118, 136] on span "Huddles Huddles" at bounding box center [80, 134] width 160 height 33
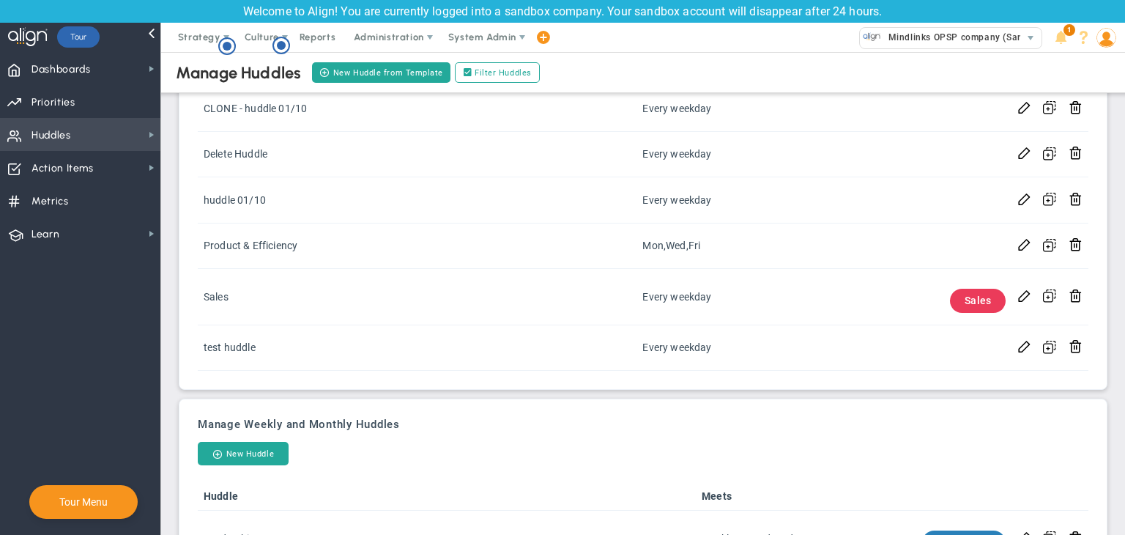
click at [129, 141] on span "Huddles Huddles" at bounding box center [80, 134] width 160 height 33
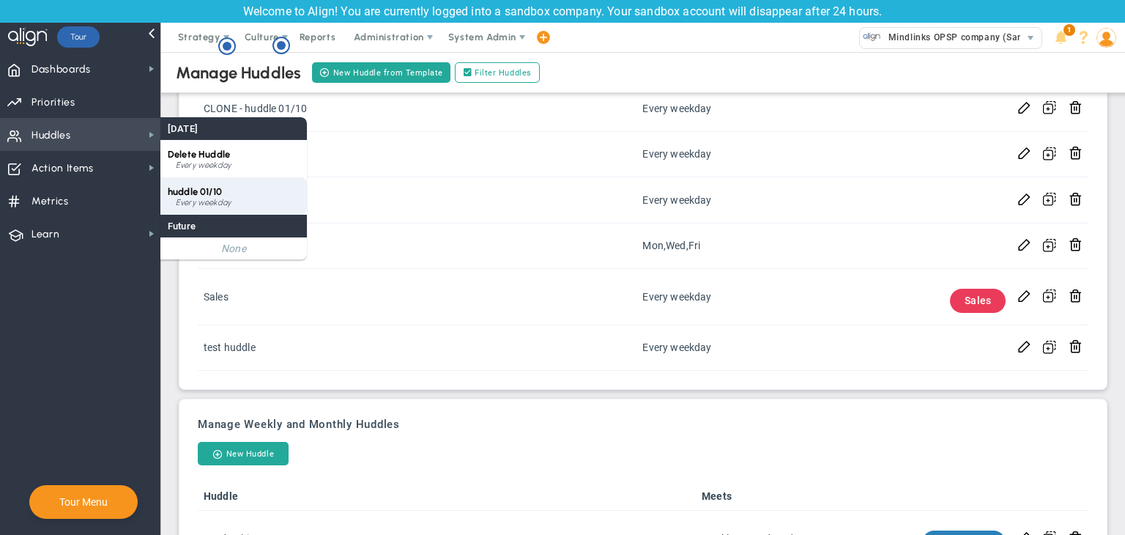
click at [249, 188] on div "huddle 01/10 Every weekday" at bounding box center [233, 195] width 146 height 37
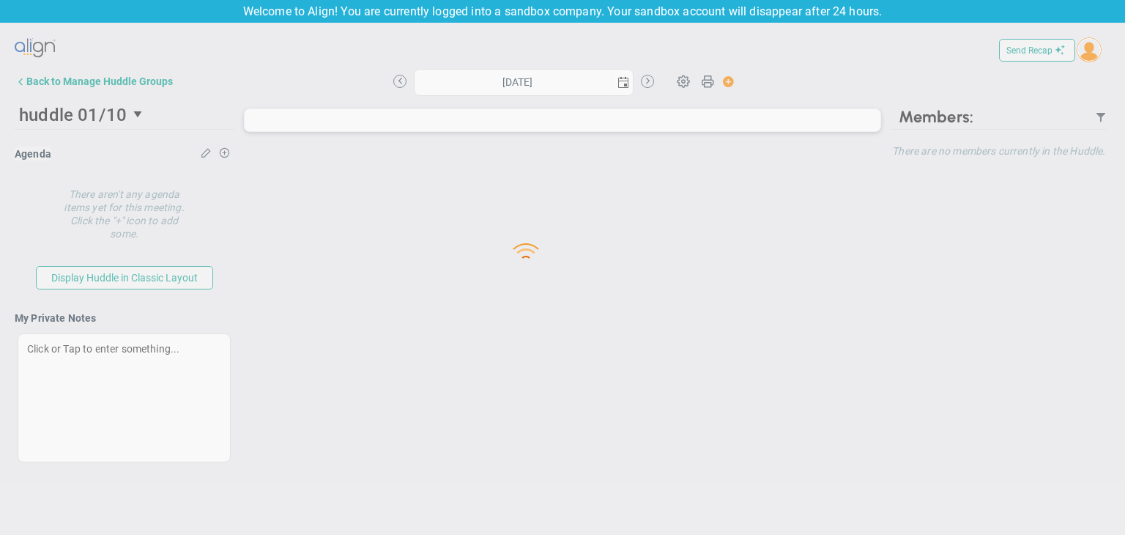
type input "[DATE]"
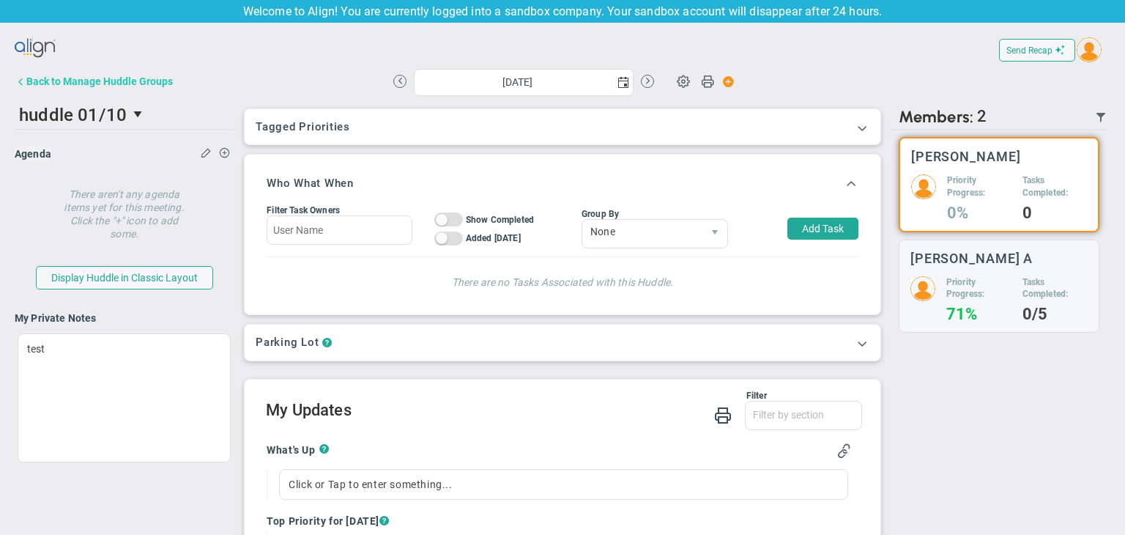
click at [103, 82] on div "Back to Manage Huddle Groups" at bounding box center [99, 81] width 146 height 12
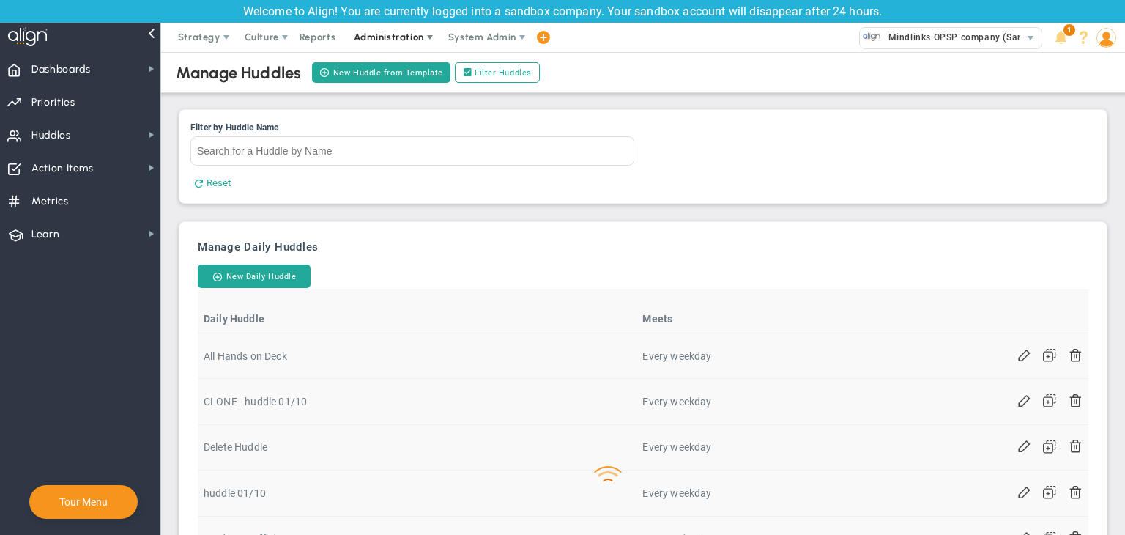
click at [406, 37] on span "Administration" at bounding box center [389, 36] width 70 height 11
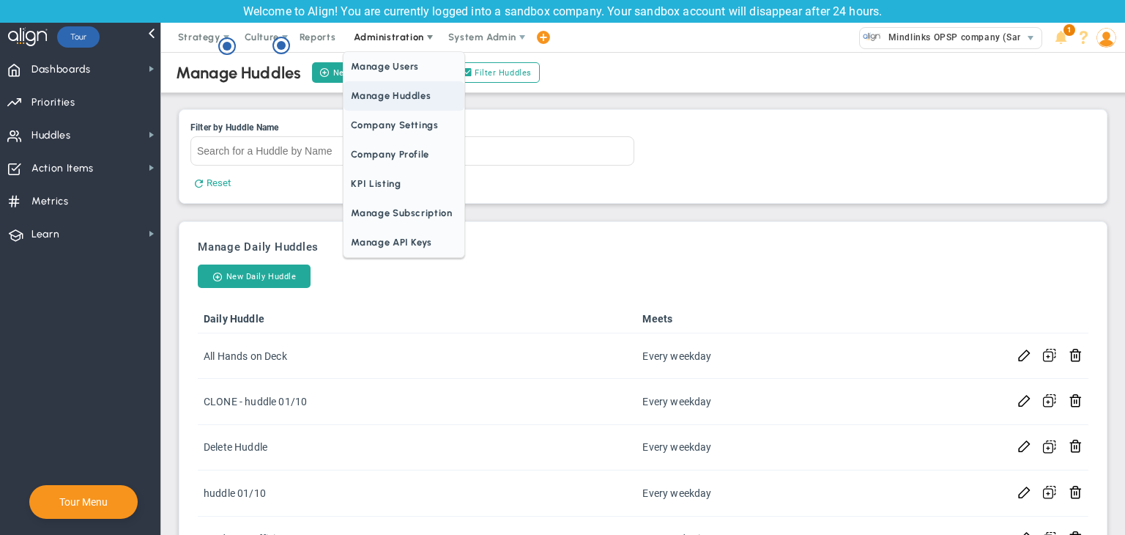
click at [395, 104] on span "Manage Huddles" at bounding box center [403, 95] width 120 height 29
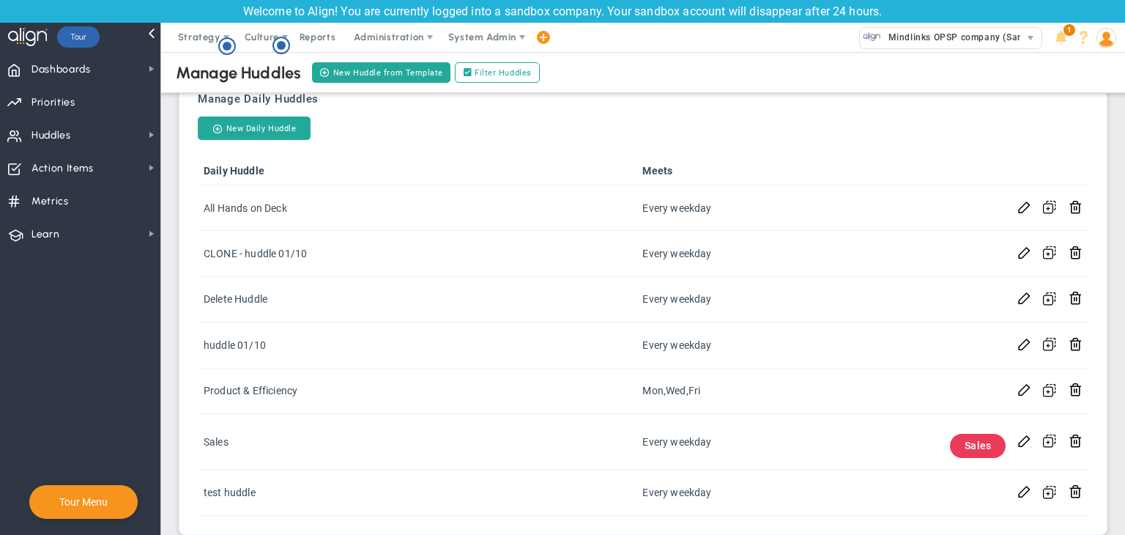
scroll to position [366, 0]
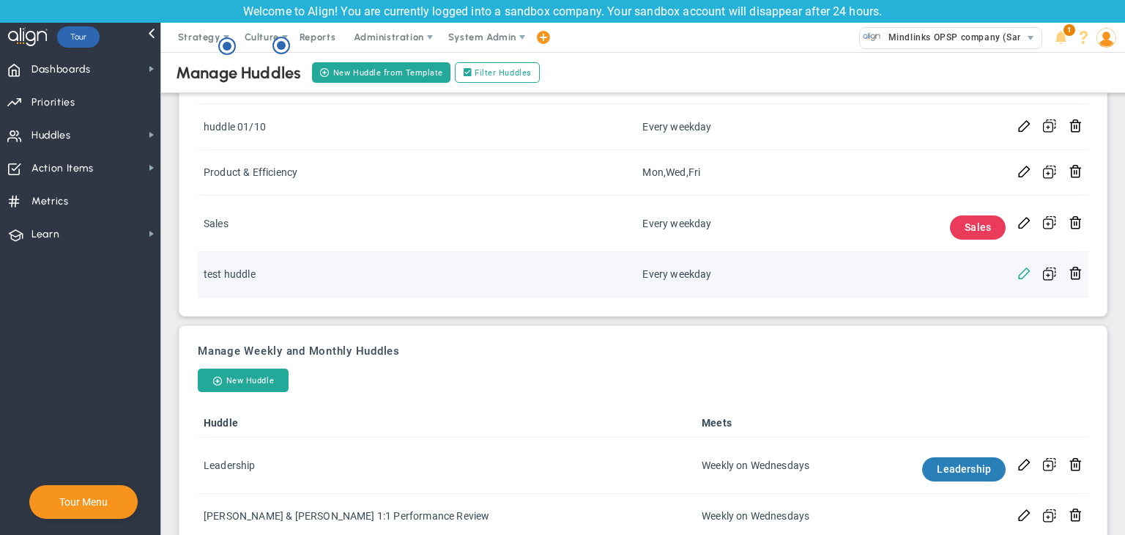
click at [1017, 276] on span at bounding box center [1024, 272] width 14 height 14
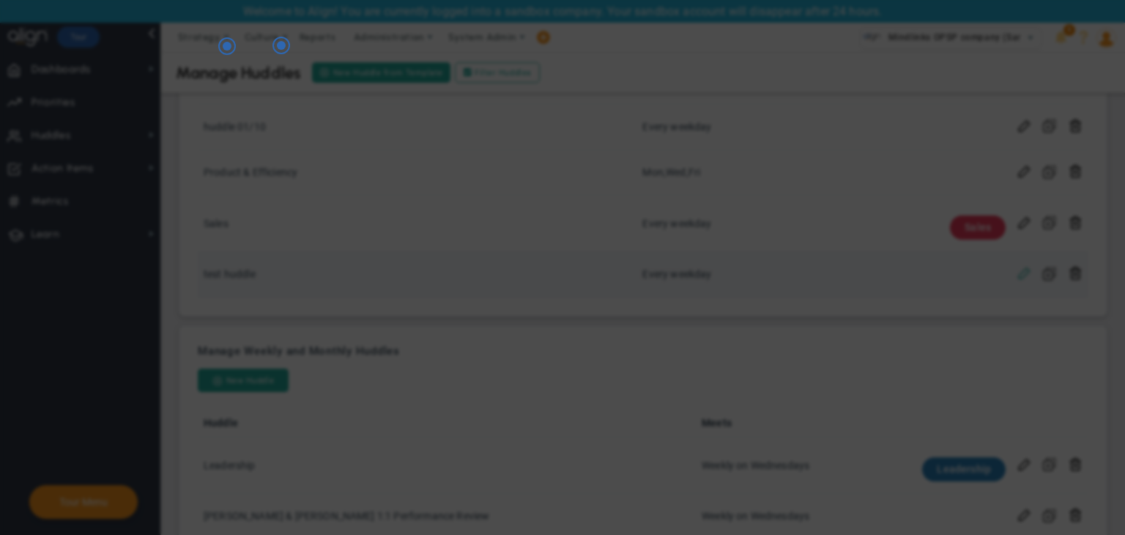
checkbox input "false"
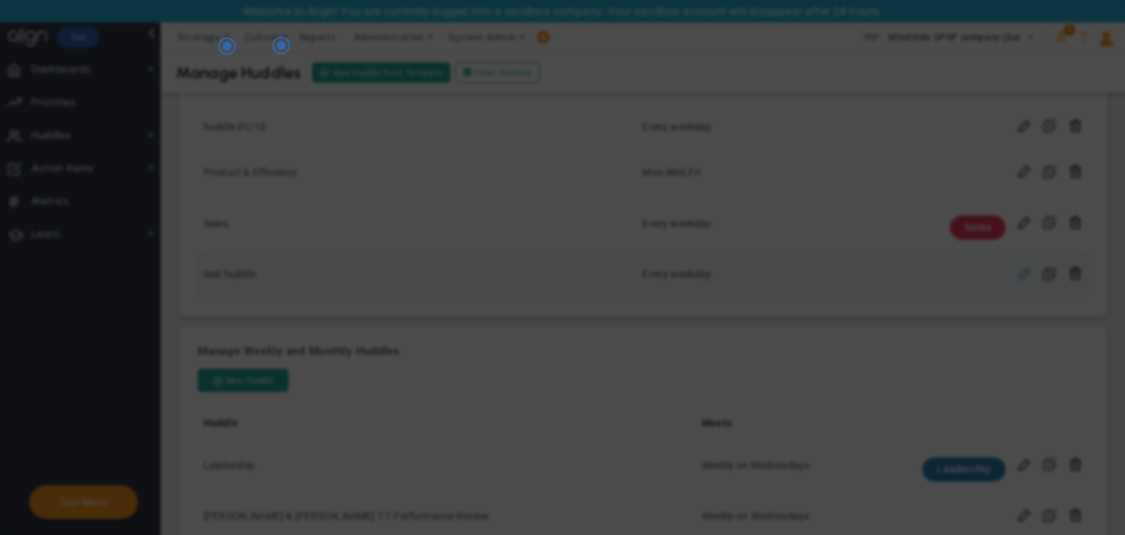
checkbox input "false"
type input "test huddle"
checkbox input "true"
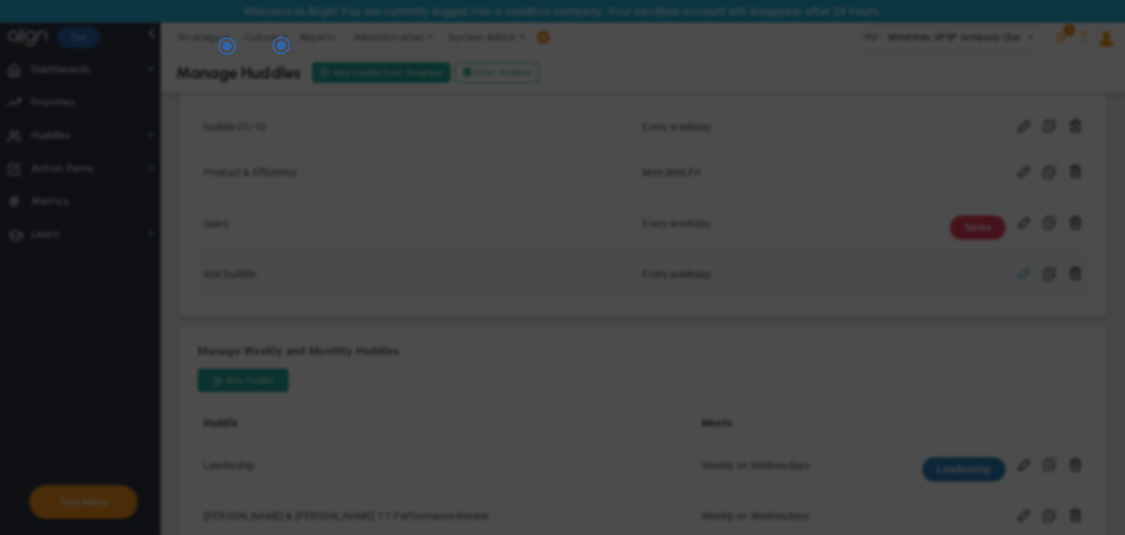
checkbox input "true"
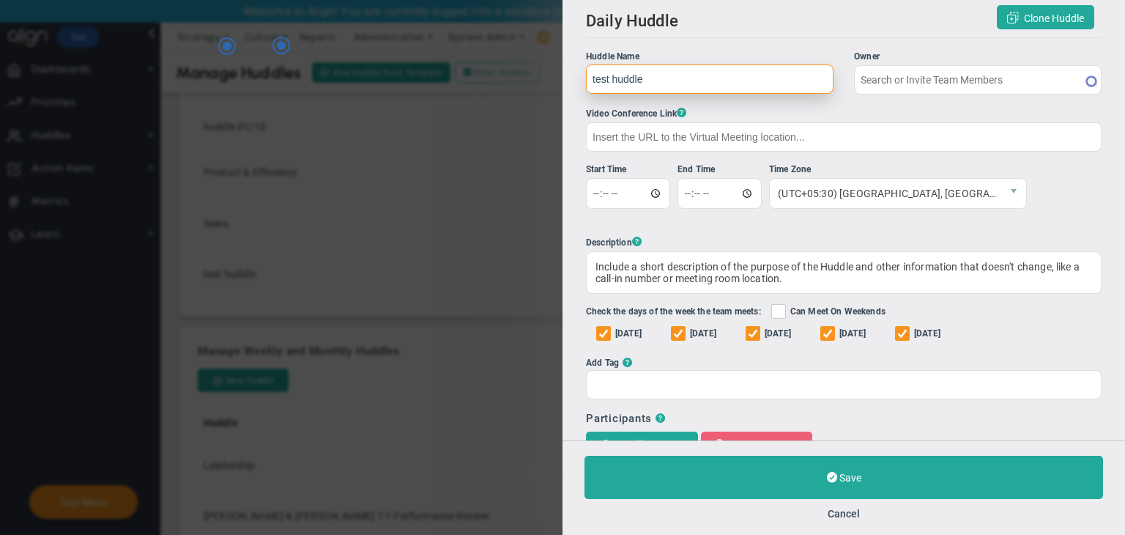
type input "[PERSON_NAME] A"
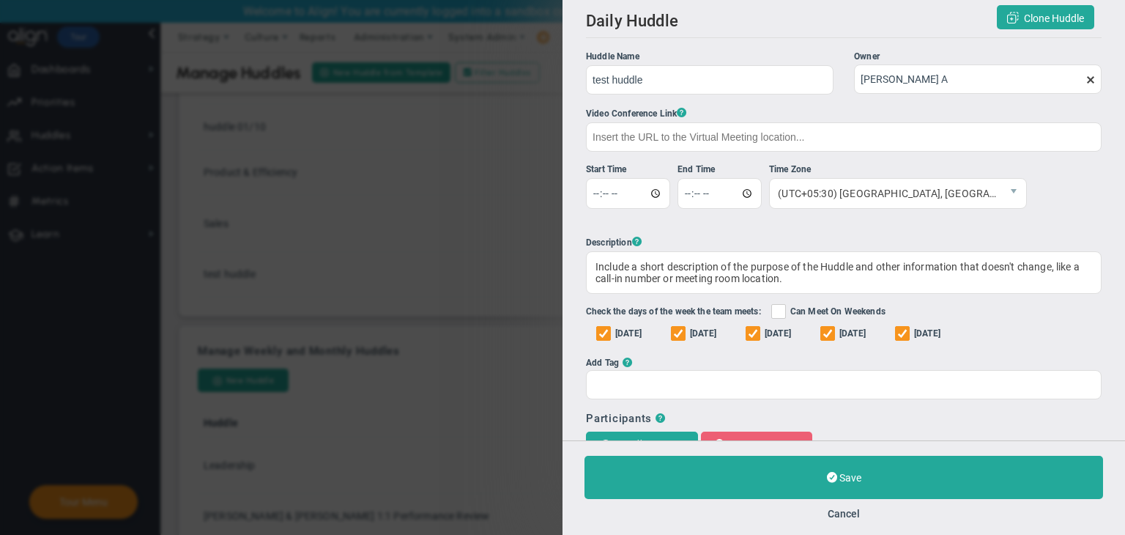
click at [1084, 78] on span at bounding box center [1090, 80] width 12 height 12
click at [1076, 78] on input "[PERSON_NAME] A" at bounding box center [977, 78] width 247 height 29
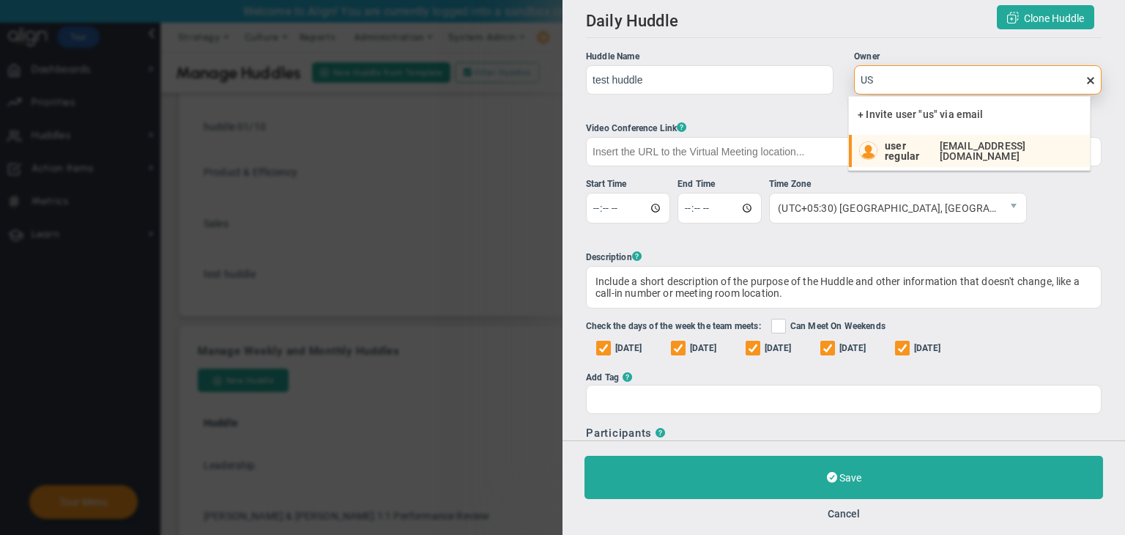
click at [936, 160] on li "user regular [EMAIL_ADDRESS][DOMAIN_NAME]" at bounding box center [969, 151] width 241 height 32
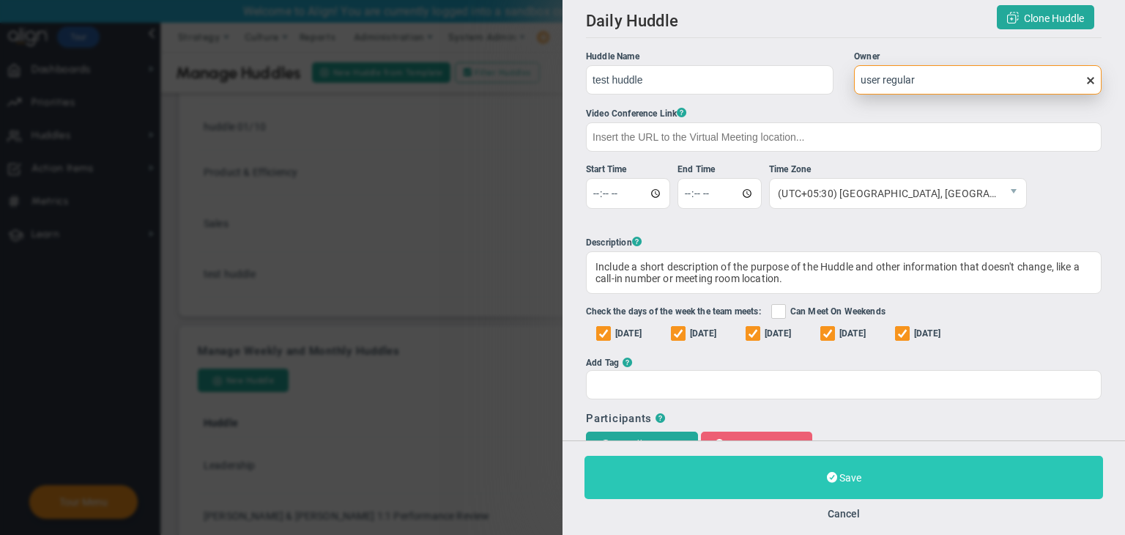
type input "user regular"
click at [900, 466] on button "Save" at bounding box center [843, 476] width 518 height 43
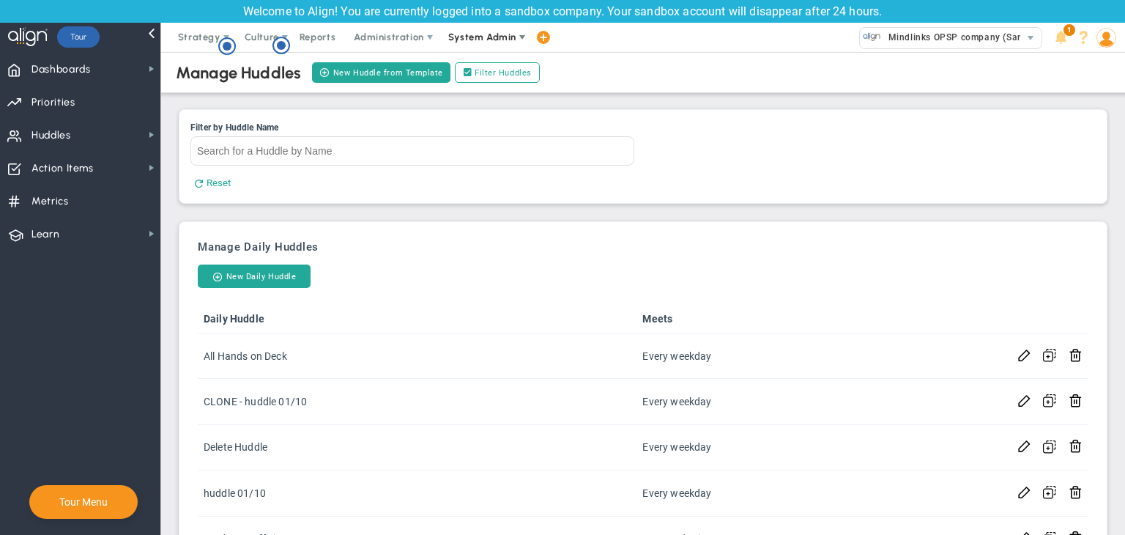
click at [486, 37] on span "System Admin" at bounding box center [482, 36] width 68 height 11
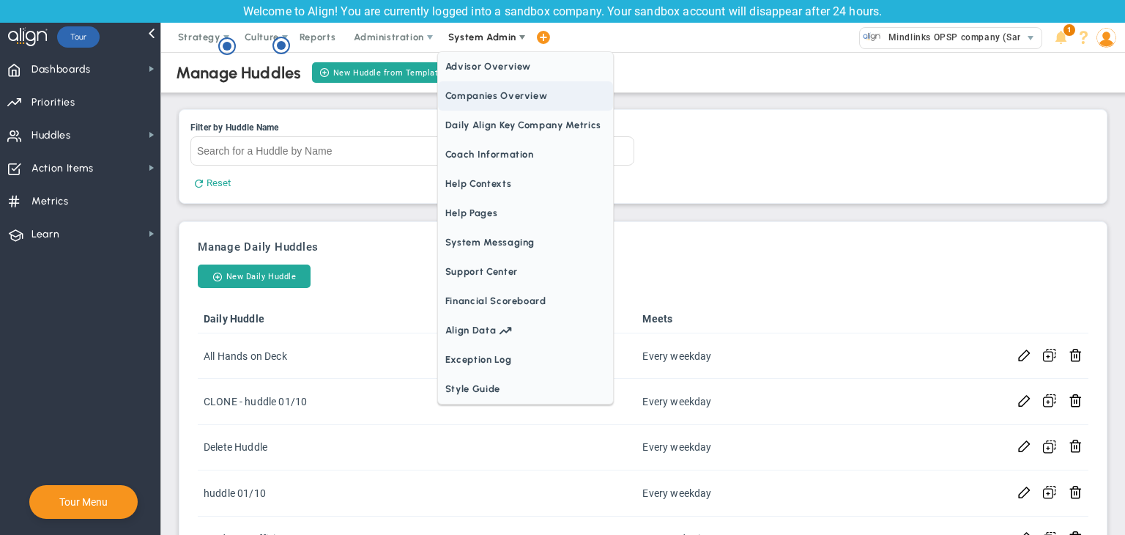
click at [484, 88] on span "Companies Overview" at bounding box center [525, 95] width 175 height 29
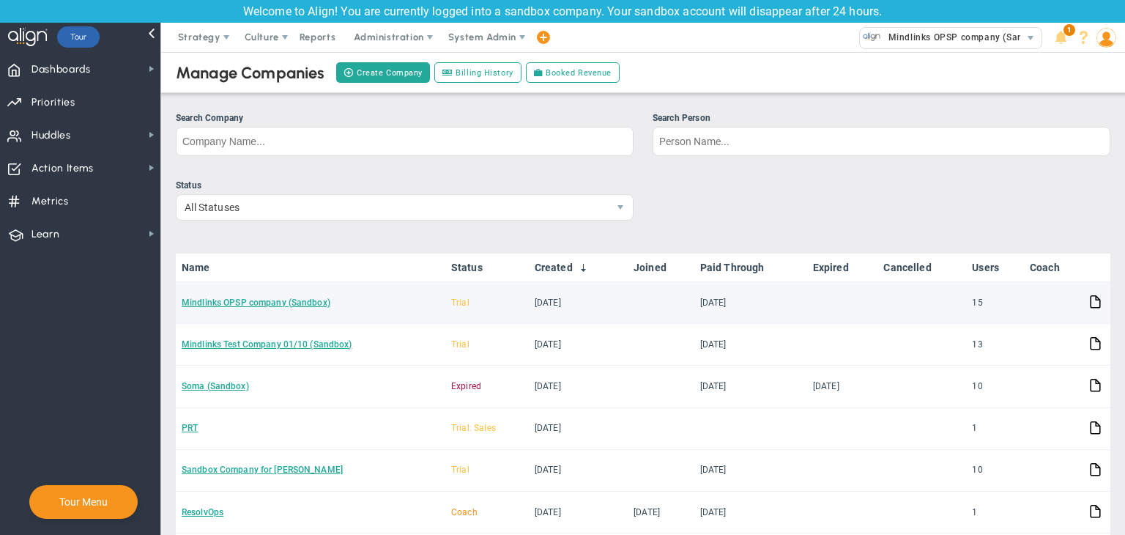
click at [281, 308] on td "Mindlinks OPSP company (Sandbox)" at bounding box center [310, 303] width 269 height 42
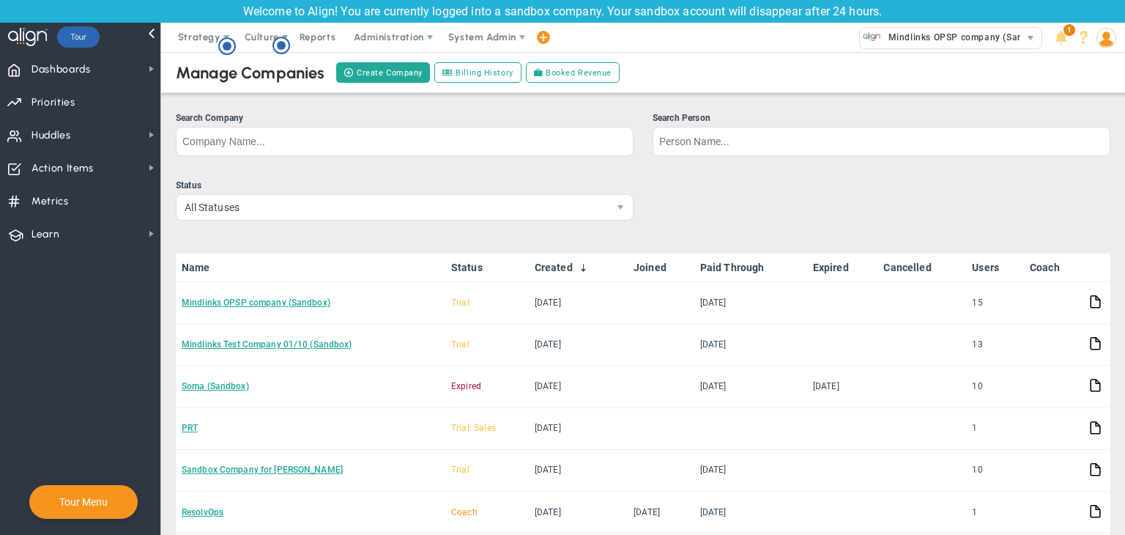
click at [287, 302] on link "Mindlinks OPSP company (Sandbox)" at bounding box center [256, 302] width 149 height 10
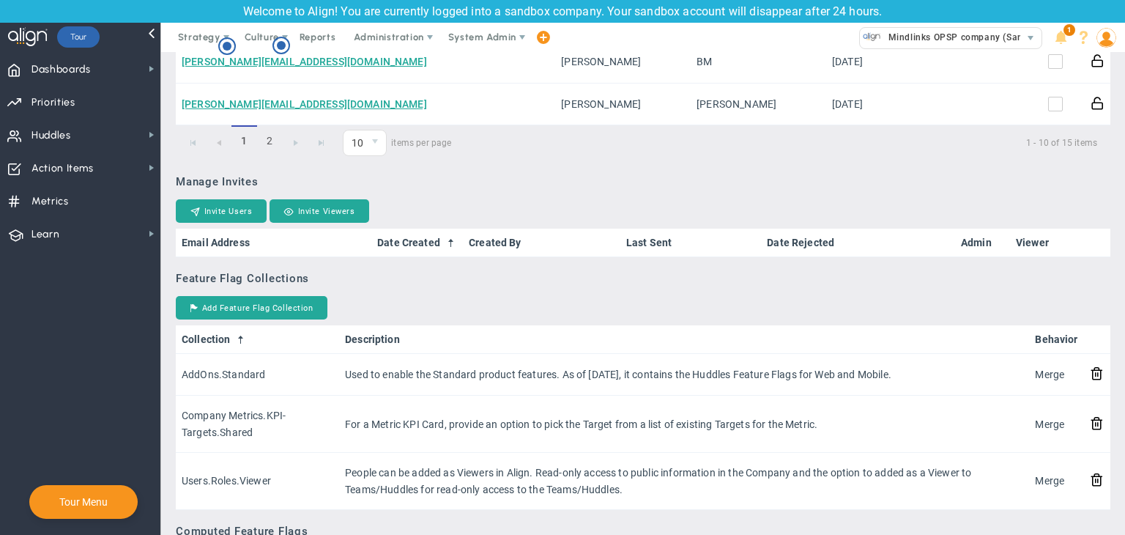
scroll to position [1025, 0]
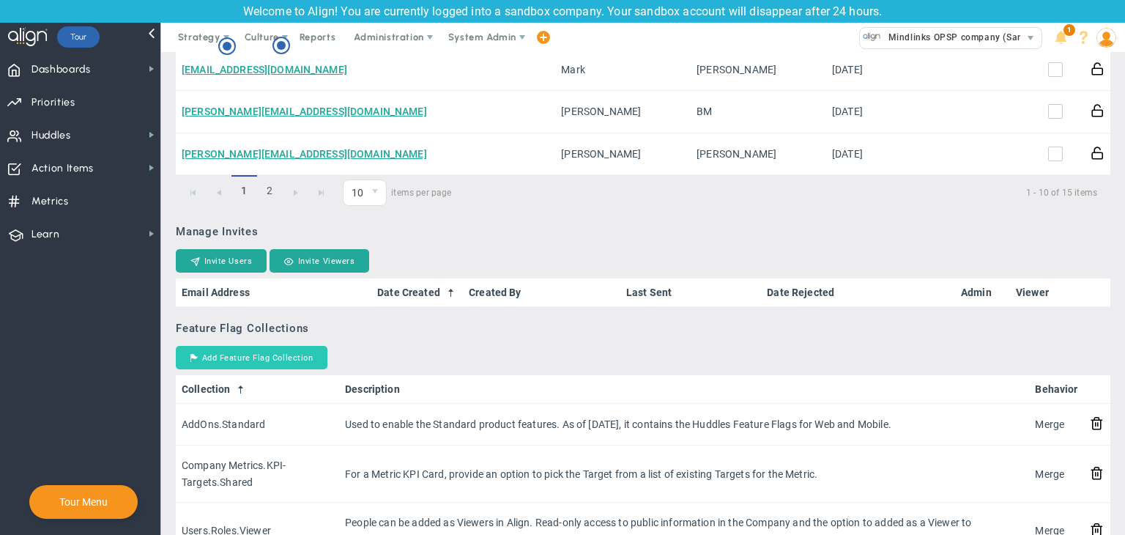
click at [206, 356] on button "Add Feature Flag Collection" at bounding box center [252, 357] width 152 height 23
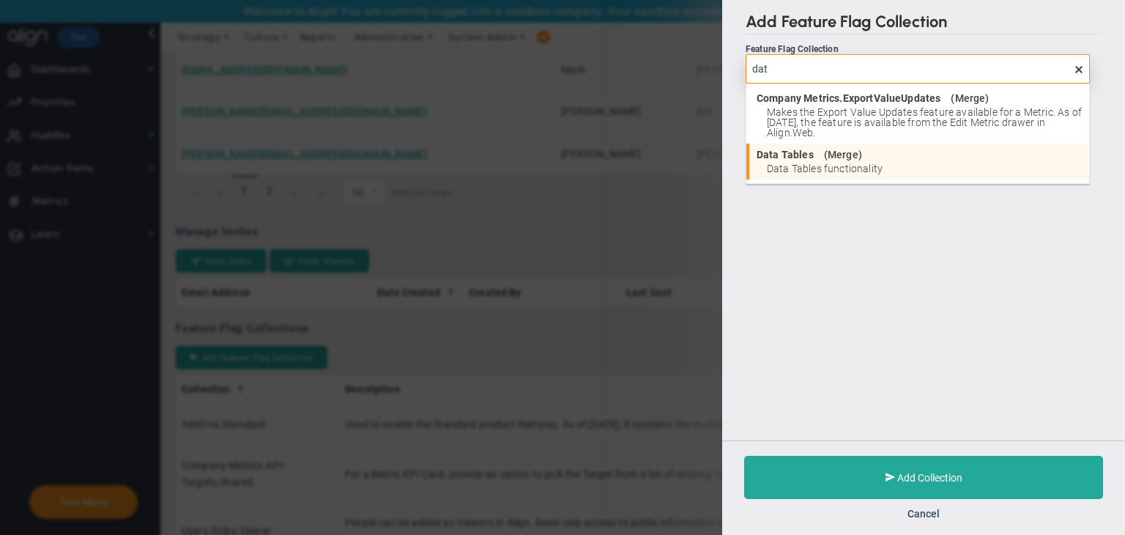
click at [805, 168] on span "Data Tables functionality" at bounding box center [924, 168] width 315 height 10
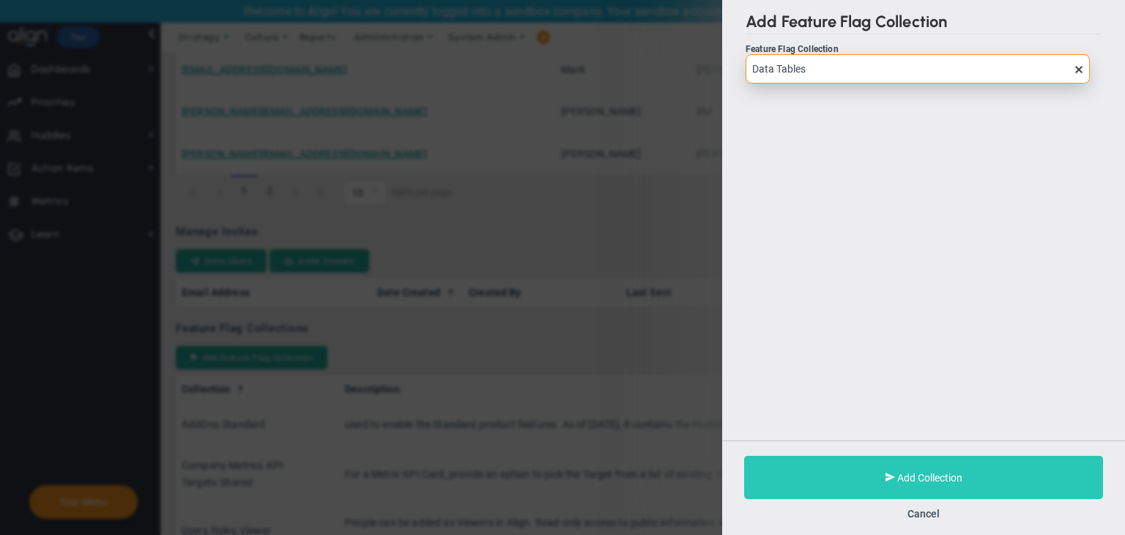
type input "Data Tables"
click at [927, 474] on span "Add Collection" at bounding box center [929, 478] width 65 height 12
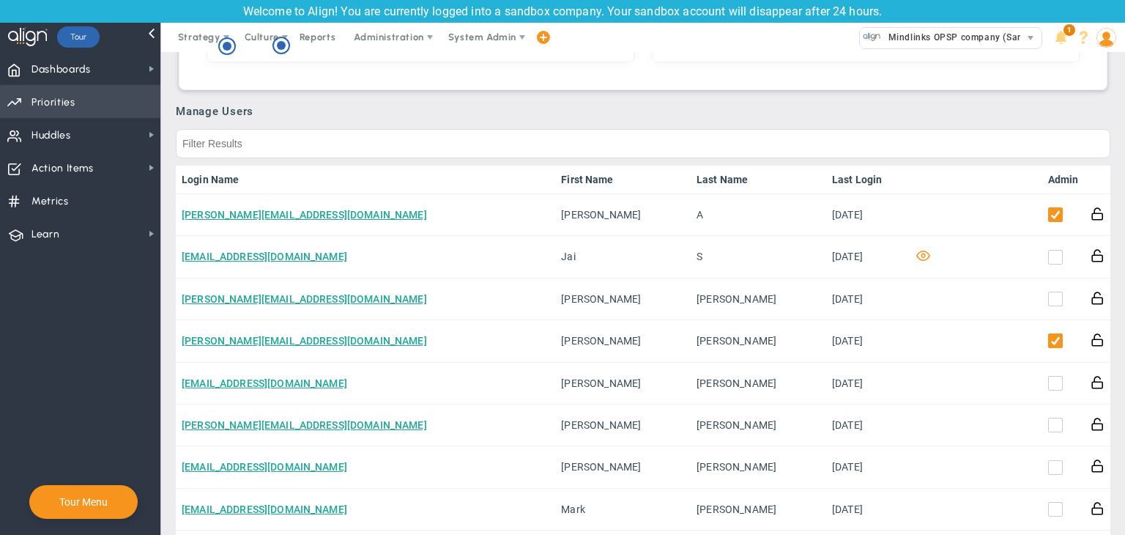
scroll to position [220, 0]
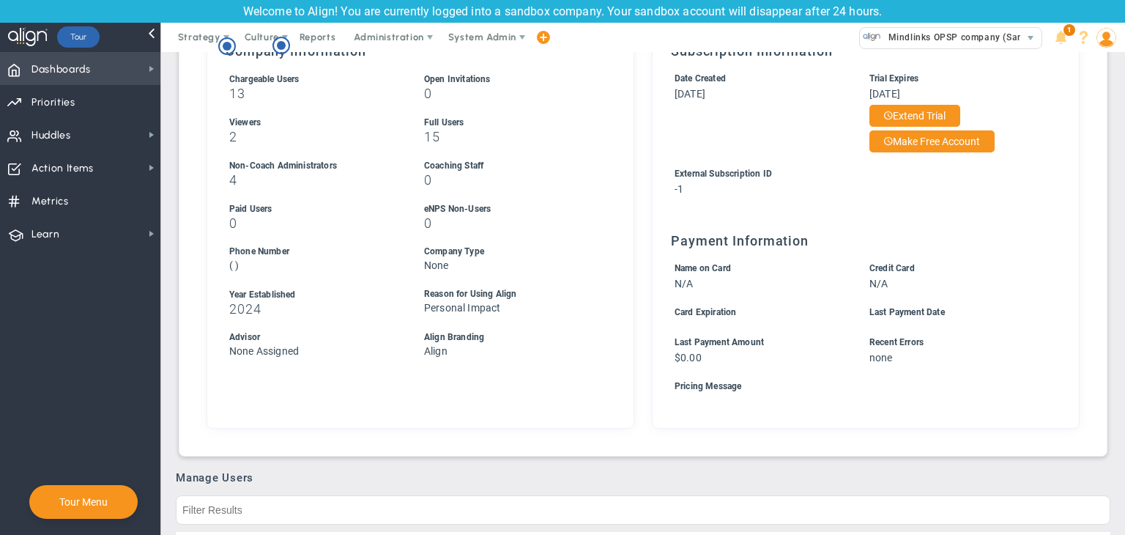
click at [88, 82] on span "Dashboards" at bounding box center [60, 69] width 59 height 31
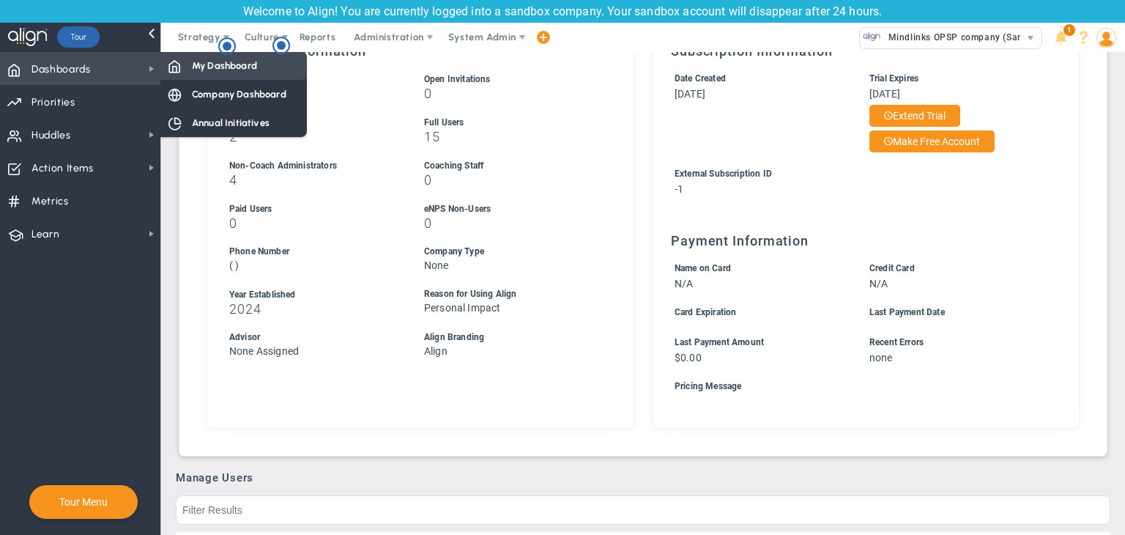
click at [191, 72] on div "My Dashboard" at bounding box center [233, 65] width 146 height 29
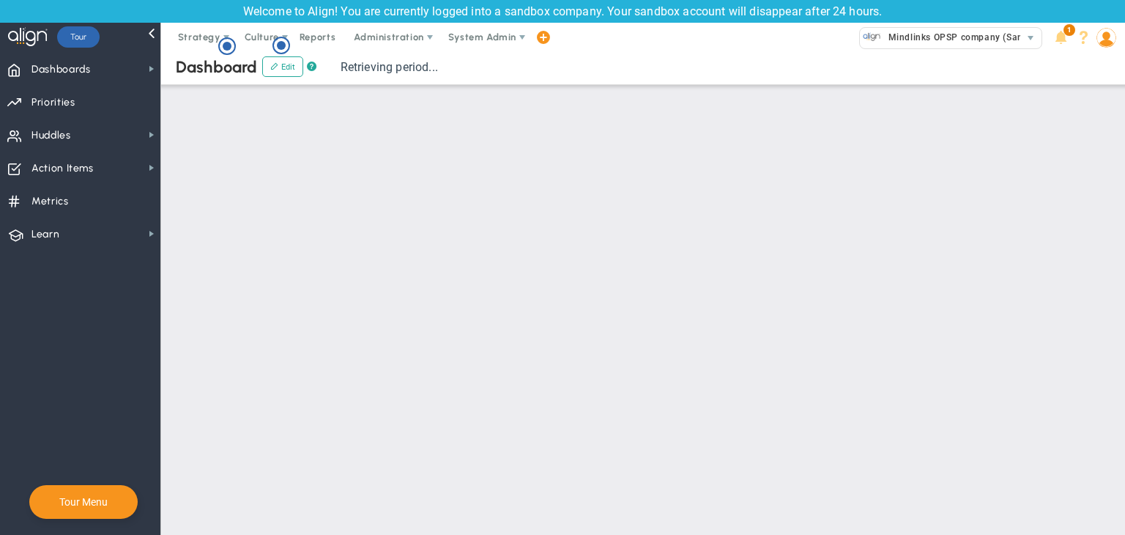
click at [1106, 48] on span at bounding box center [1106, 37] width 23 height 29
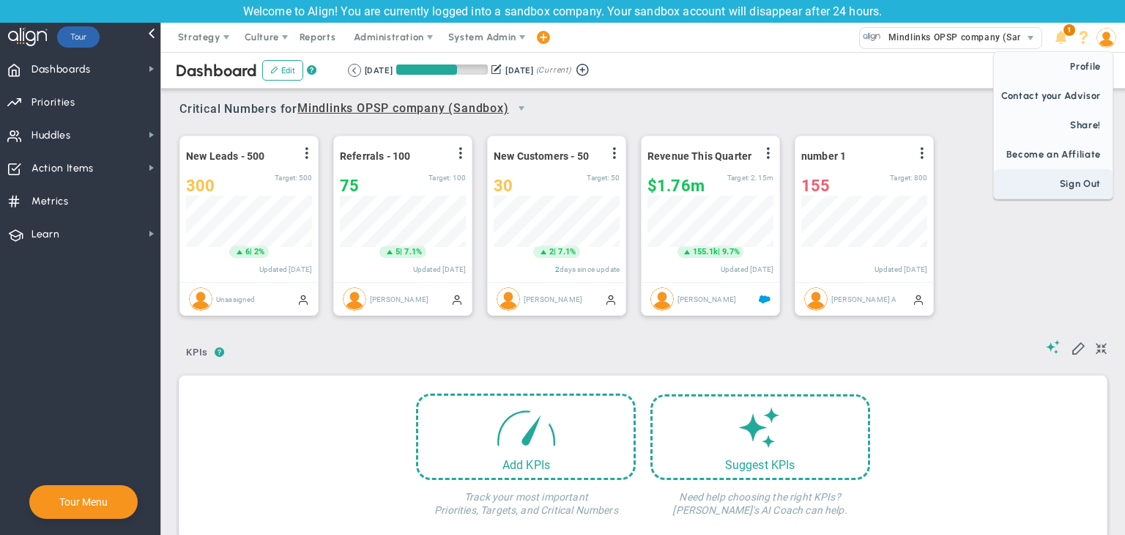
click at [1094, 176] on span "Sign Out" at bounding box center [1053, 183] width 119 height 29
